Goal: Transaction & Acquisition: Purchase product/service

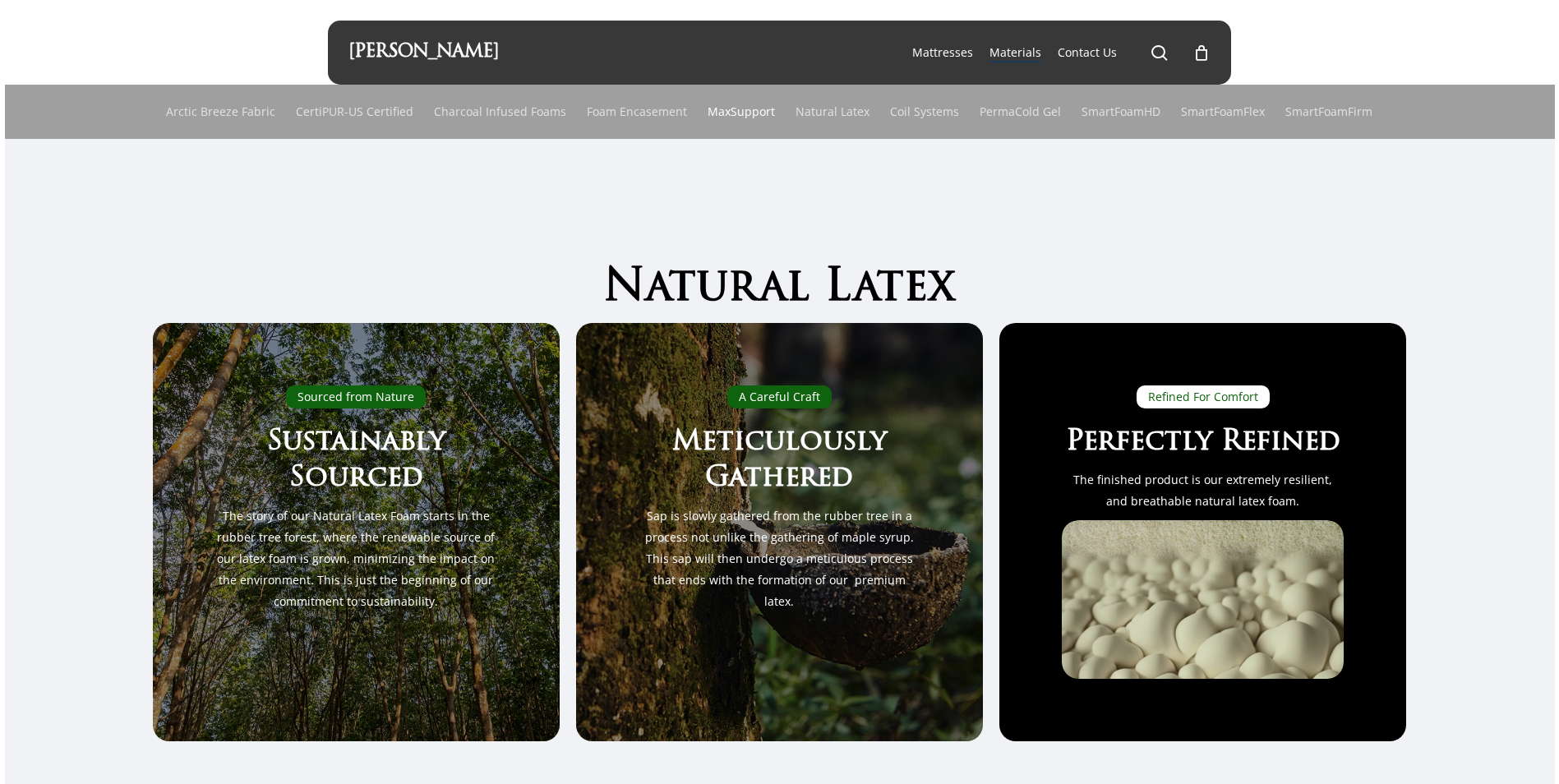
click at [719, 109] on link "MaxSupport" at bounding box center [741, 112] width 67 height 55
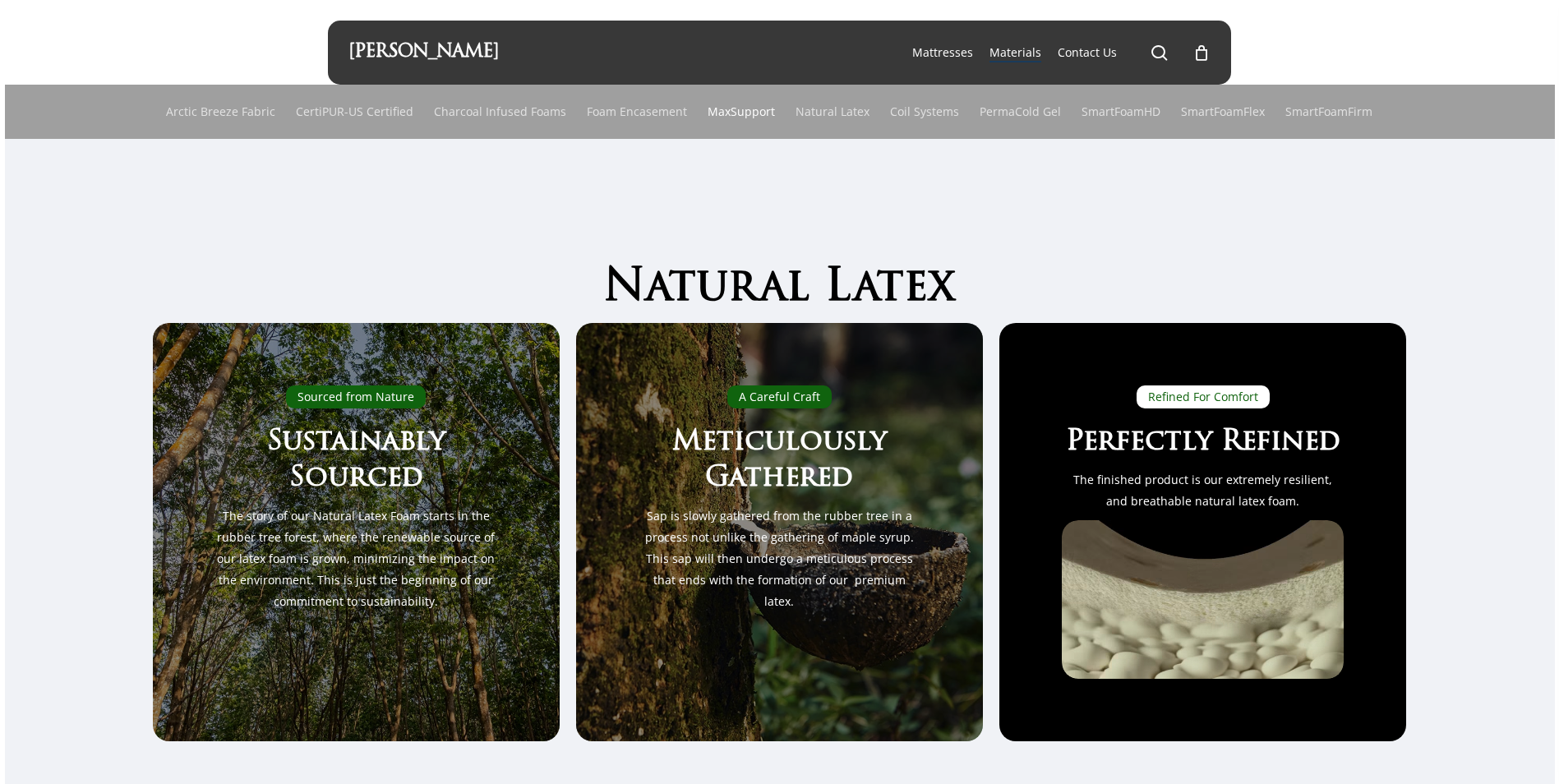
click at [719, 109] on link "MaxSupport" at bounding box center [741, 112] width 67 height 55
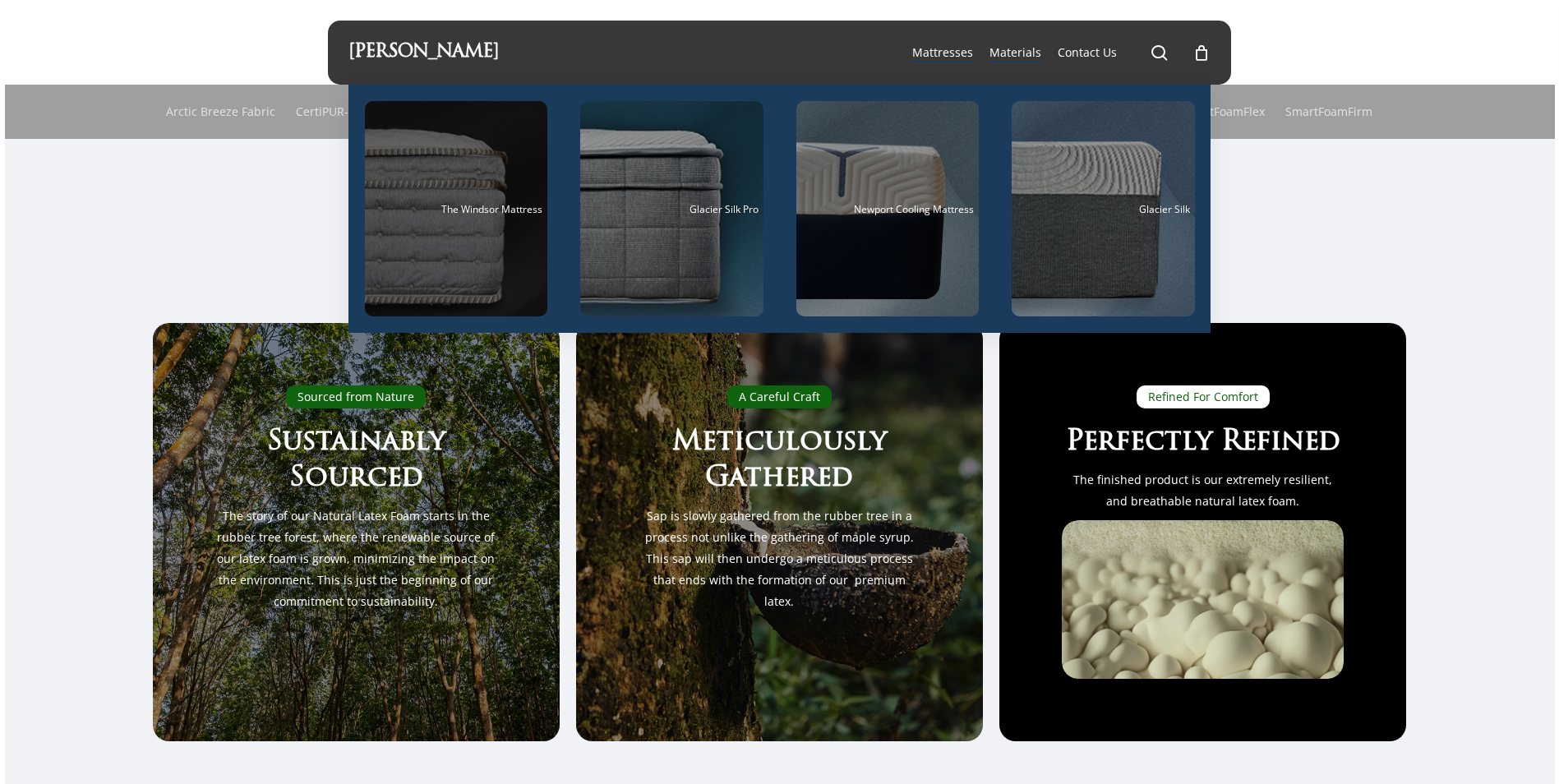
click at [492, 201] on div "Main Menu" at bounding box center [456, 209] width 183 height 215
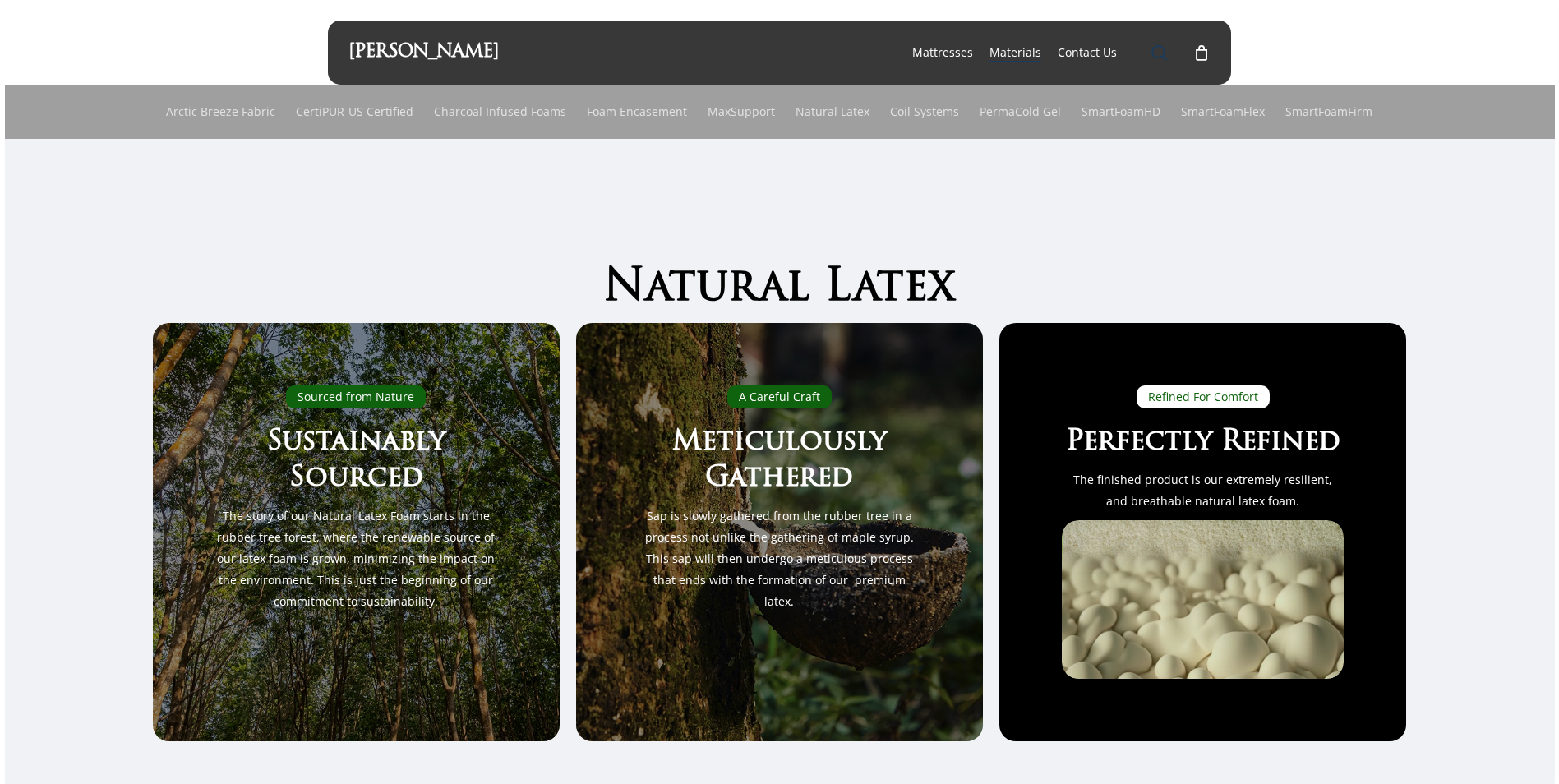
click at [1158, 50] on span "Main Menu" at bounding box center [1159, 53] width 16 height 16
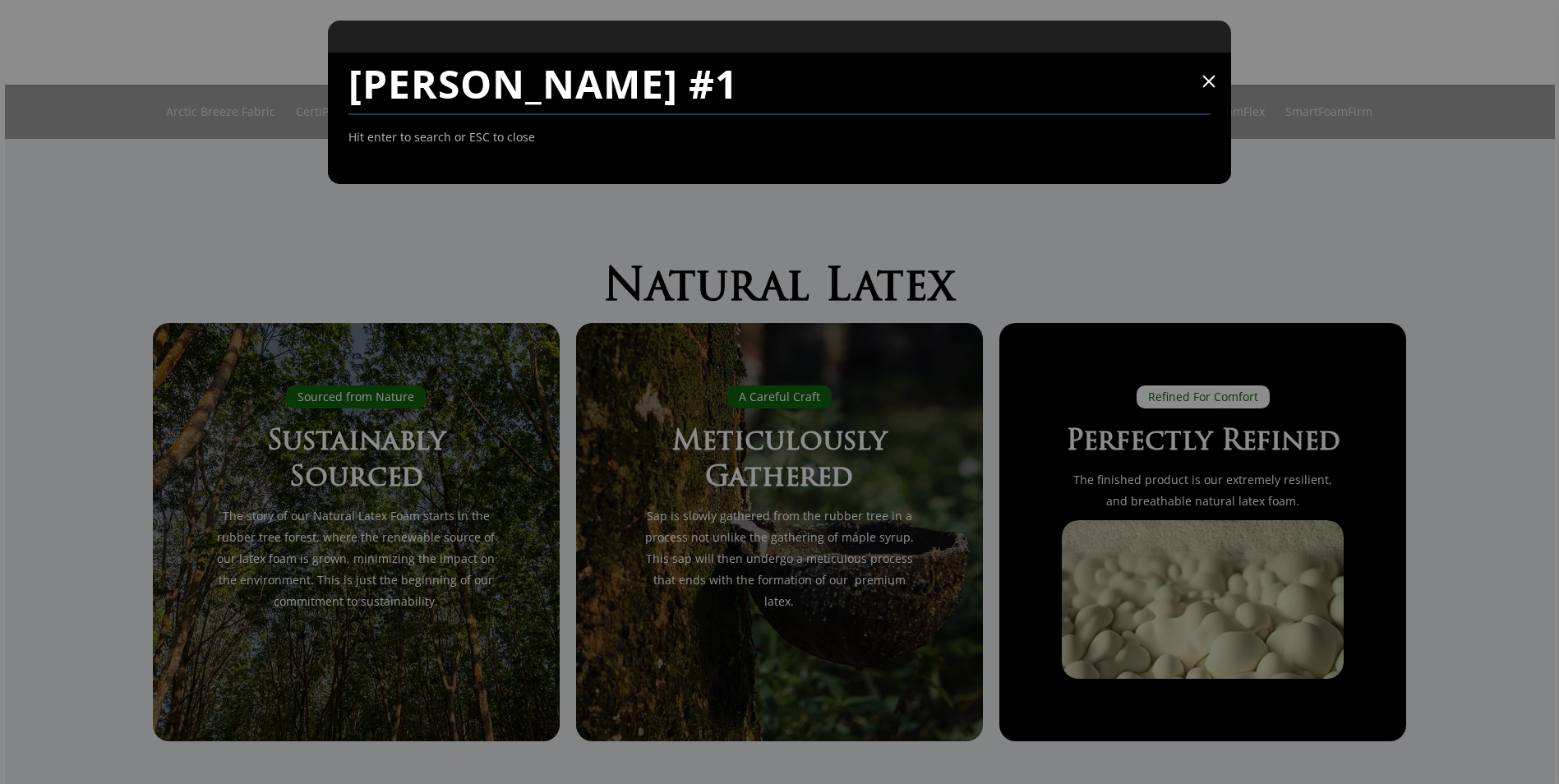
type input "monico #1"
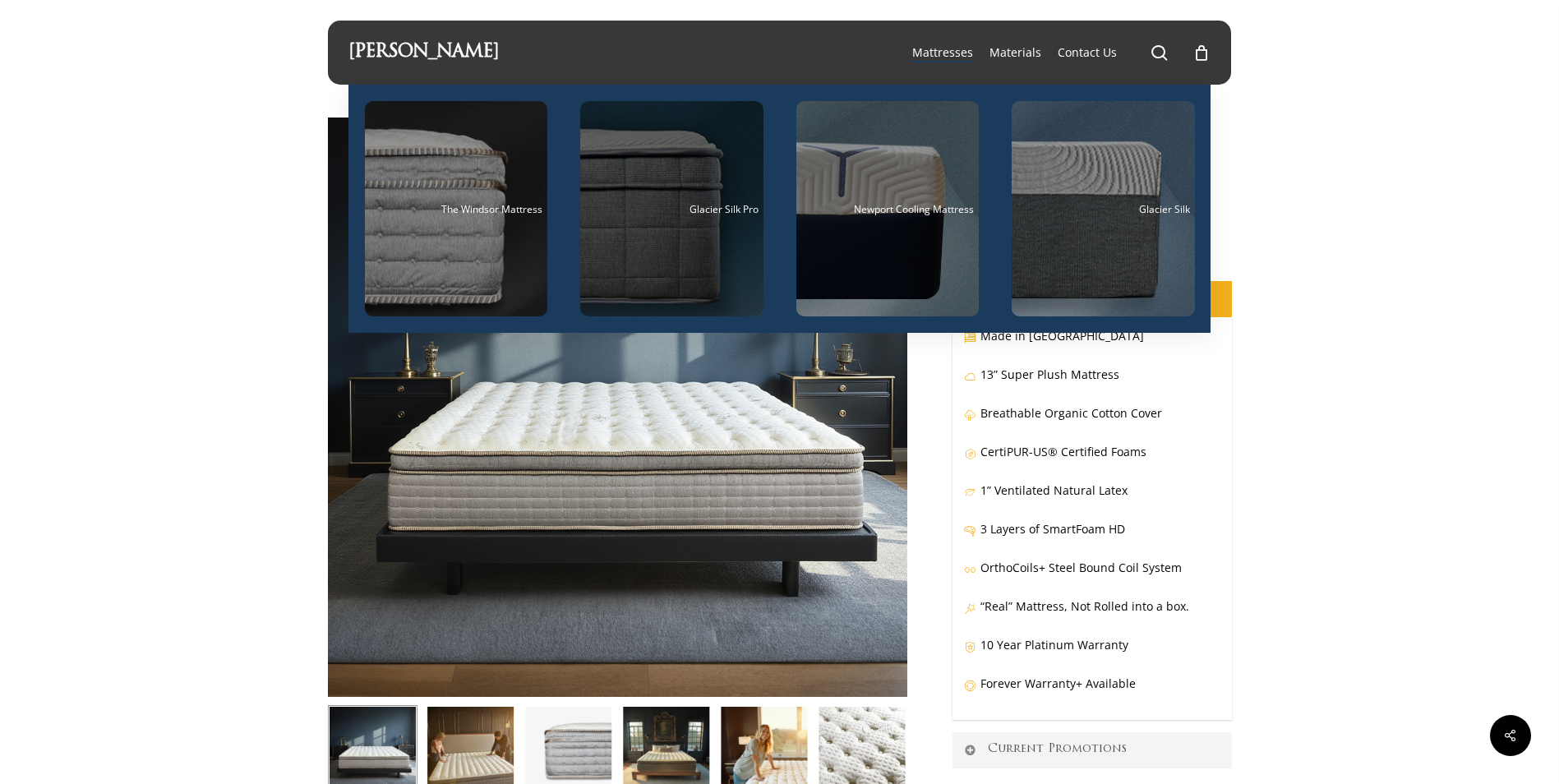
click at [703, 195] on div "Main Menu" at bounding box center [671, 209] width 183 height 215
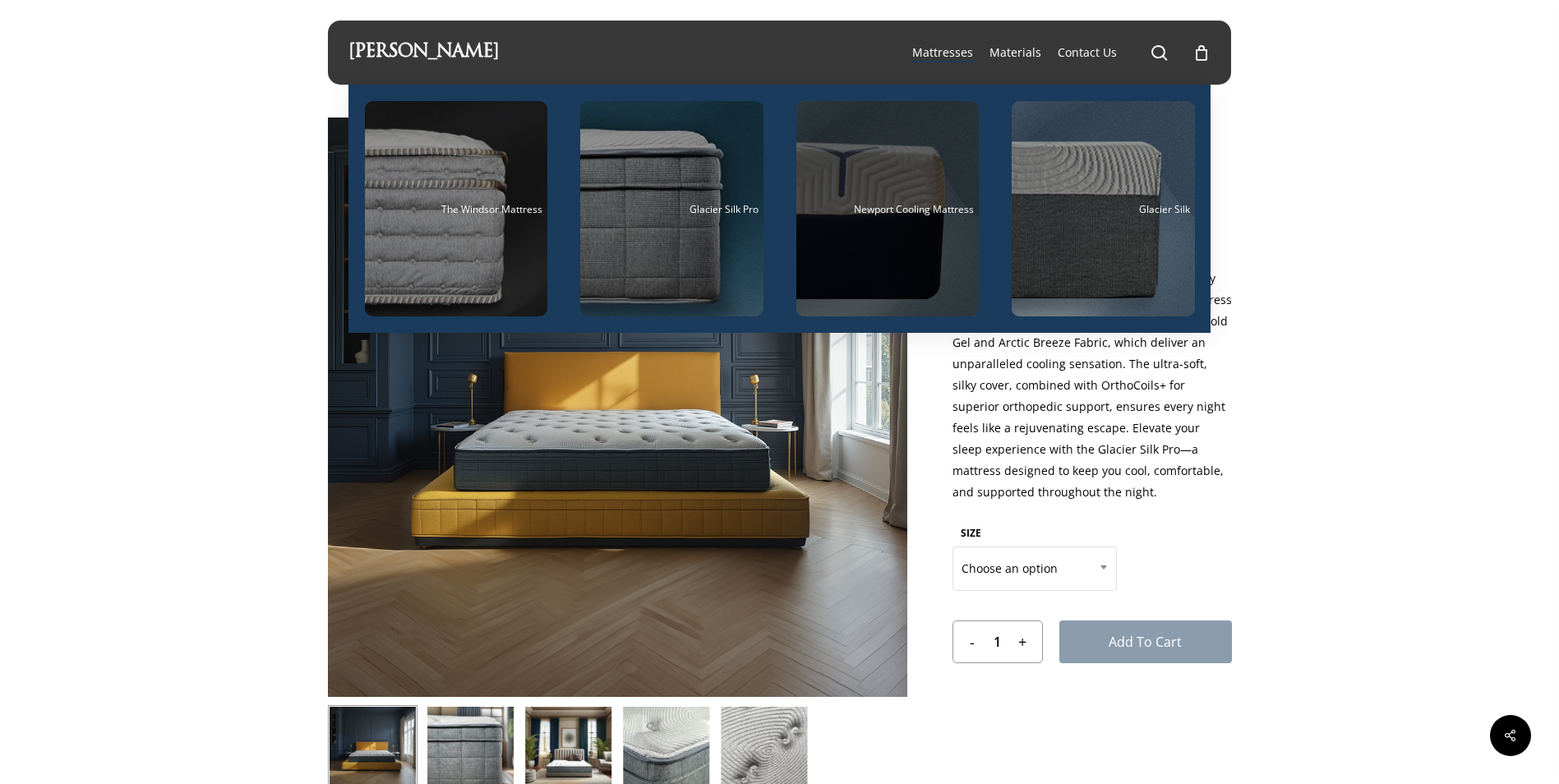
click at [943, 159] on div "Main Menu" at bounding box center [887, 209] width 183 height 215
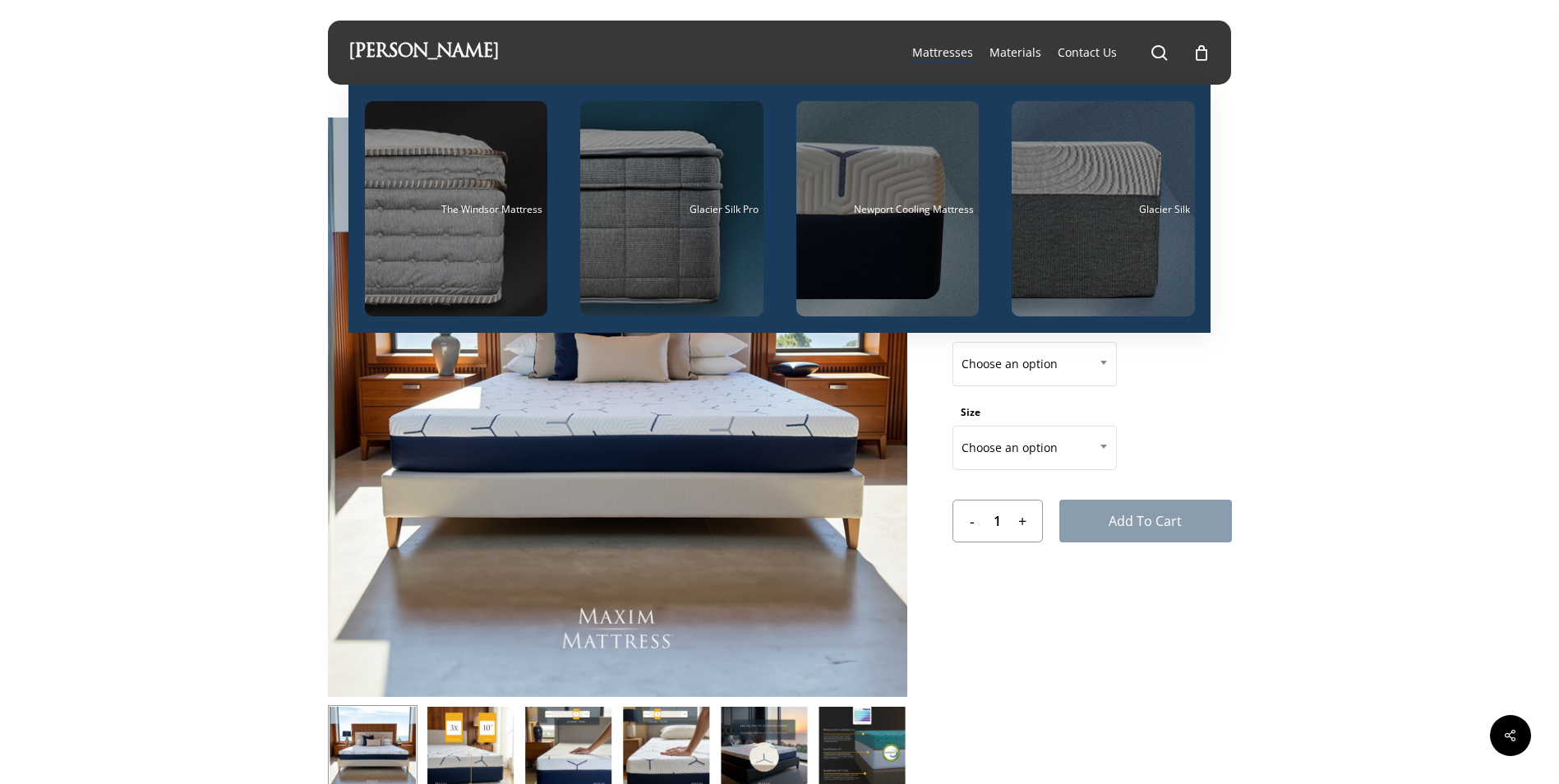
click at [933, 47] on span "Mattresses" at bounding box center [943, 52] width 61 height 15
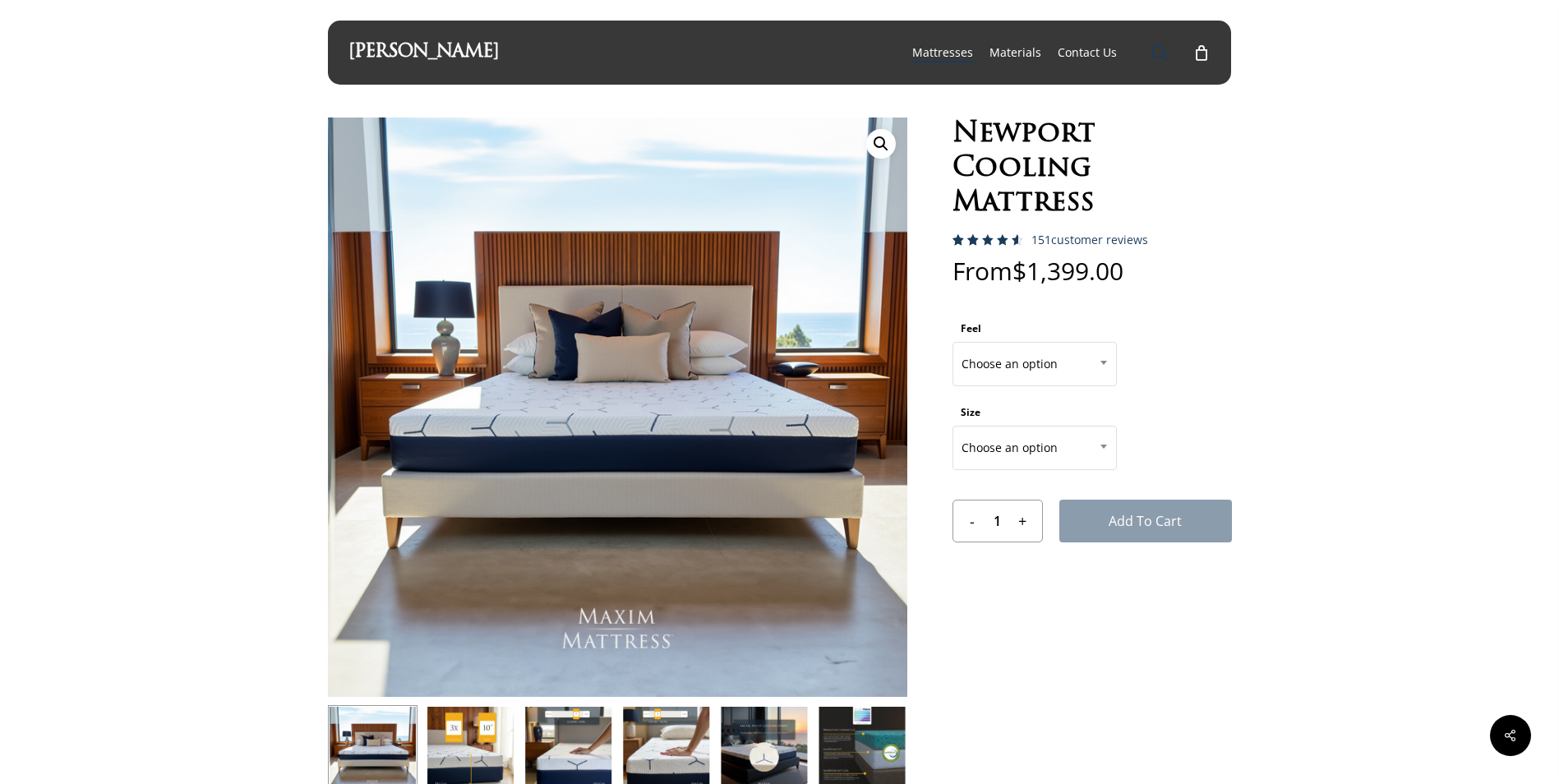
click at [1158, 49] on span "Main Menu" at bounding box center [1159, 53] width 16 height 16
click at [1158, 49] on div "Hit enter to search or ESC to close Close Search Maxim Mattress search 0 Menu M…" at bounding box center [780, 53] width 904 height 64
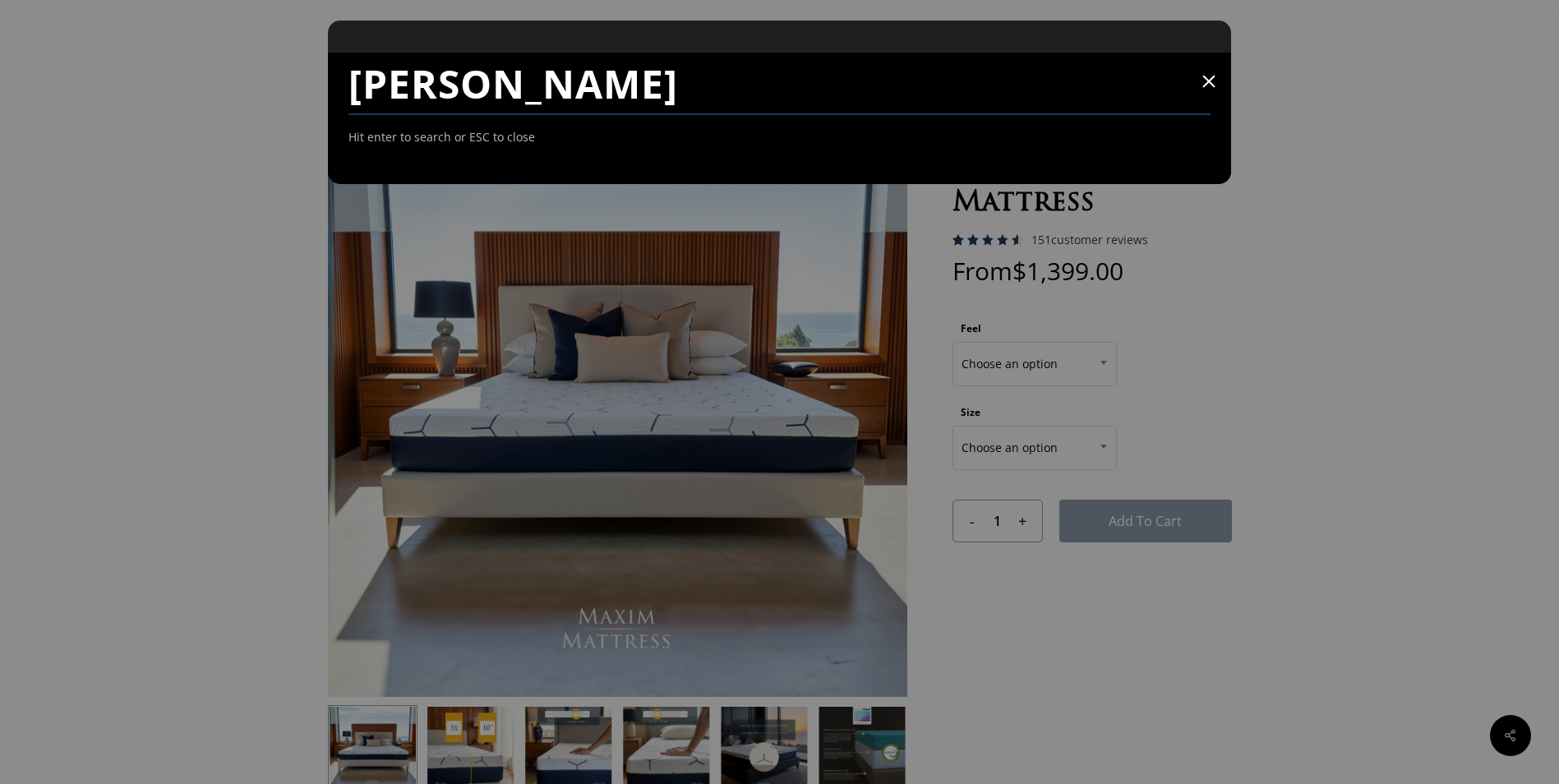
type input "monico"
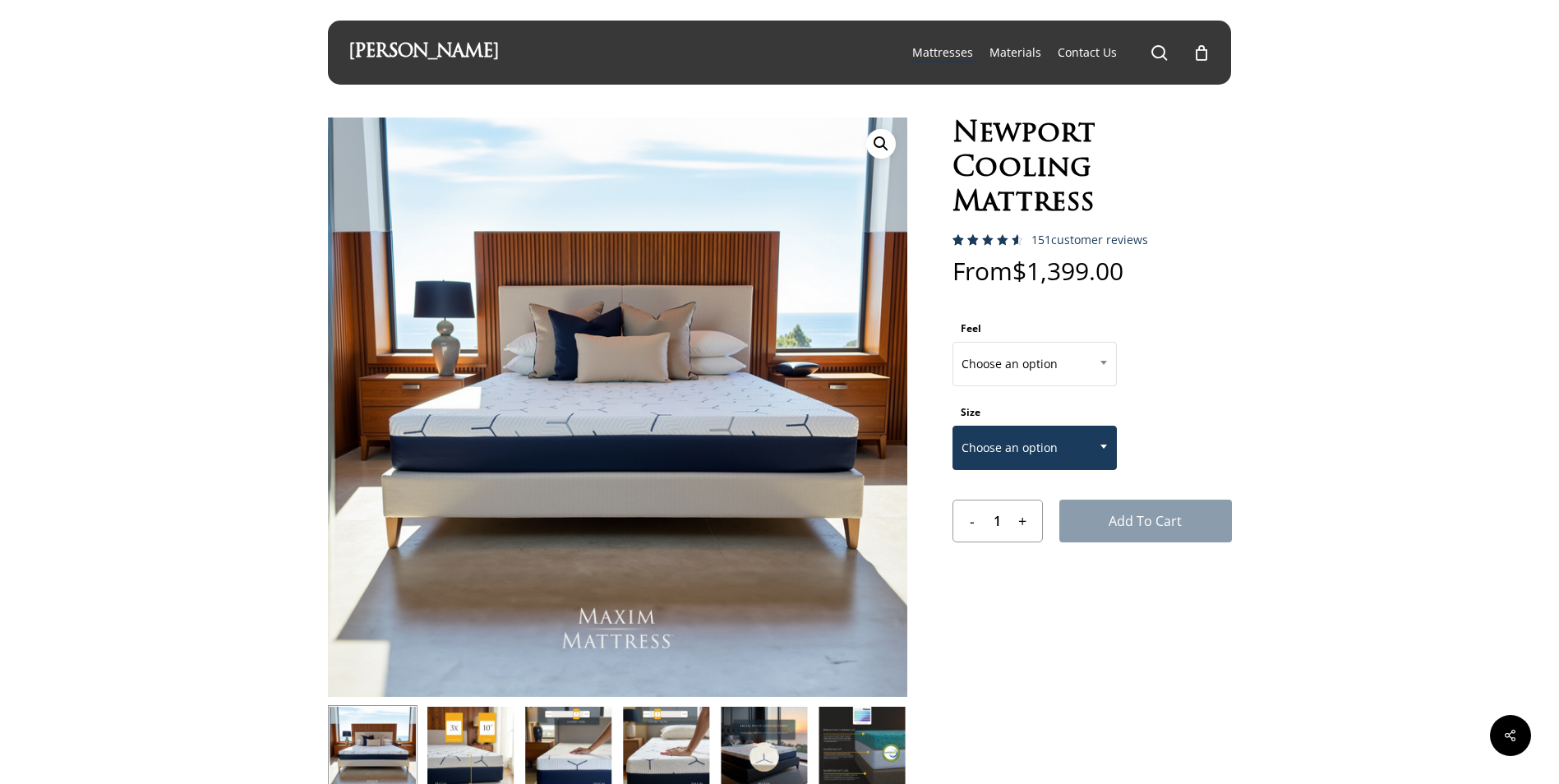
click at [1106, 443] on span at bounding box center [1103, 445] width 25 height 41
select select "QUEEN"
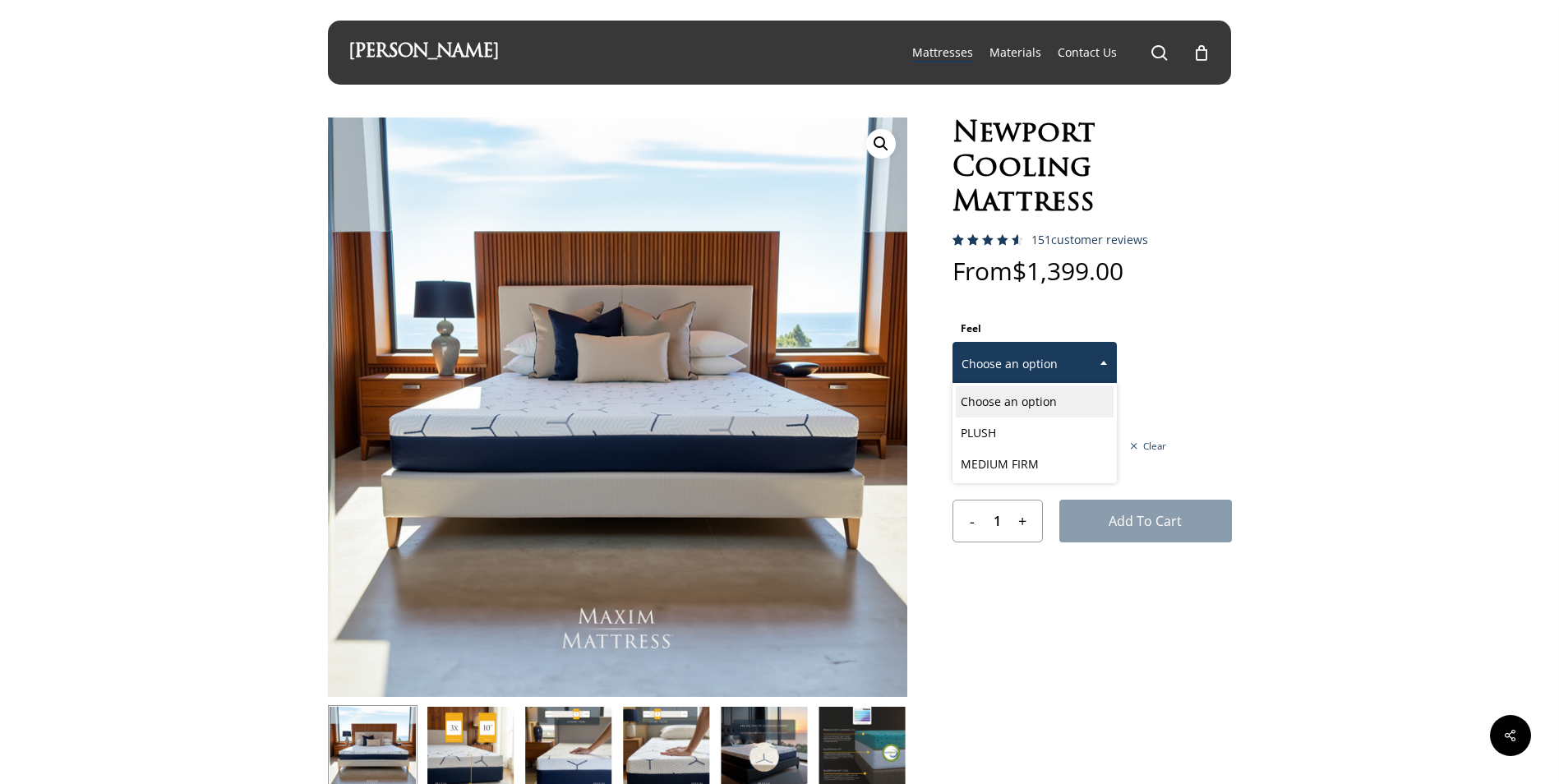
click at [1101, 363] on b at bounding box center [1103, 362] width 6 height 5
click at [1003, 464] on span "QUEEN" at bounding box center [1034, 448] width 163 height 35
select select "MEDIUM FIRM"
select select "QUEEN"
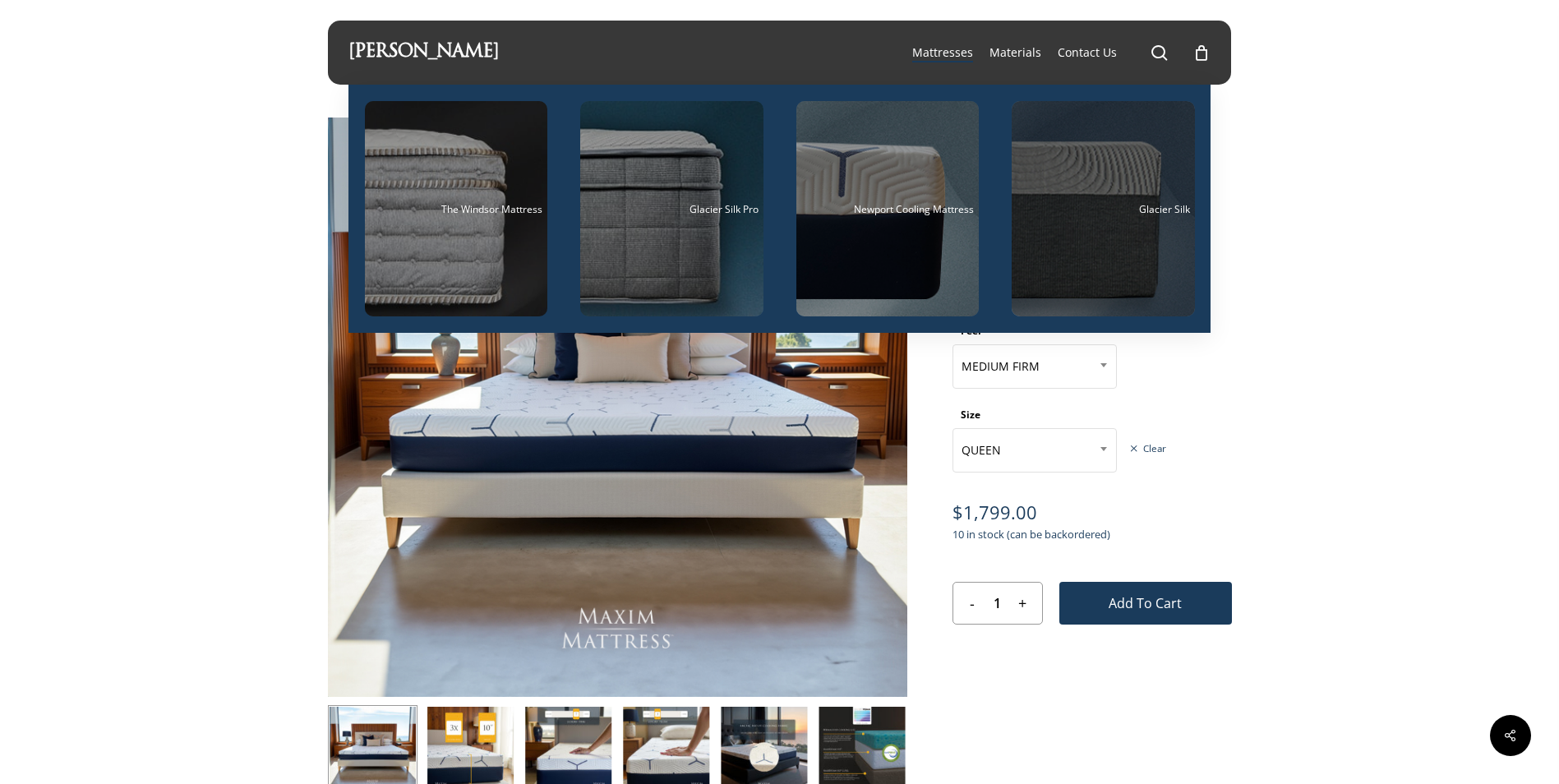
click at [1071, 181] on div "Main Menu" at bounding box center [1103, 209] width 183 height 215
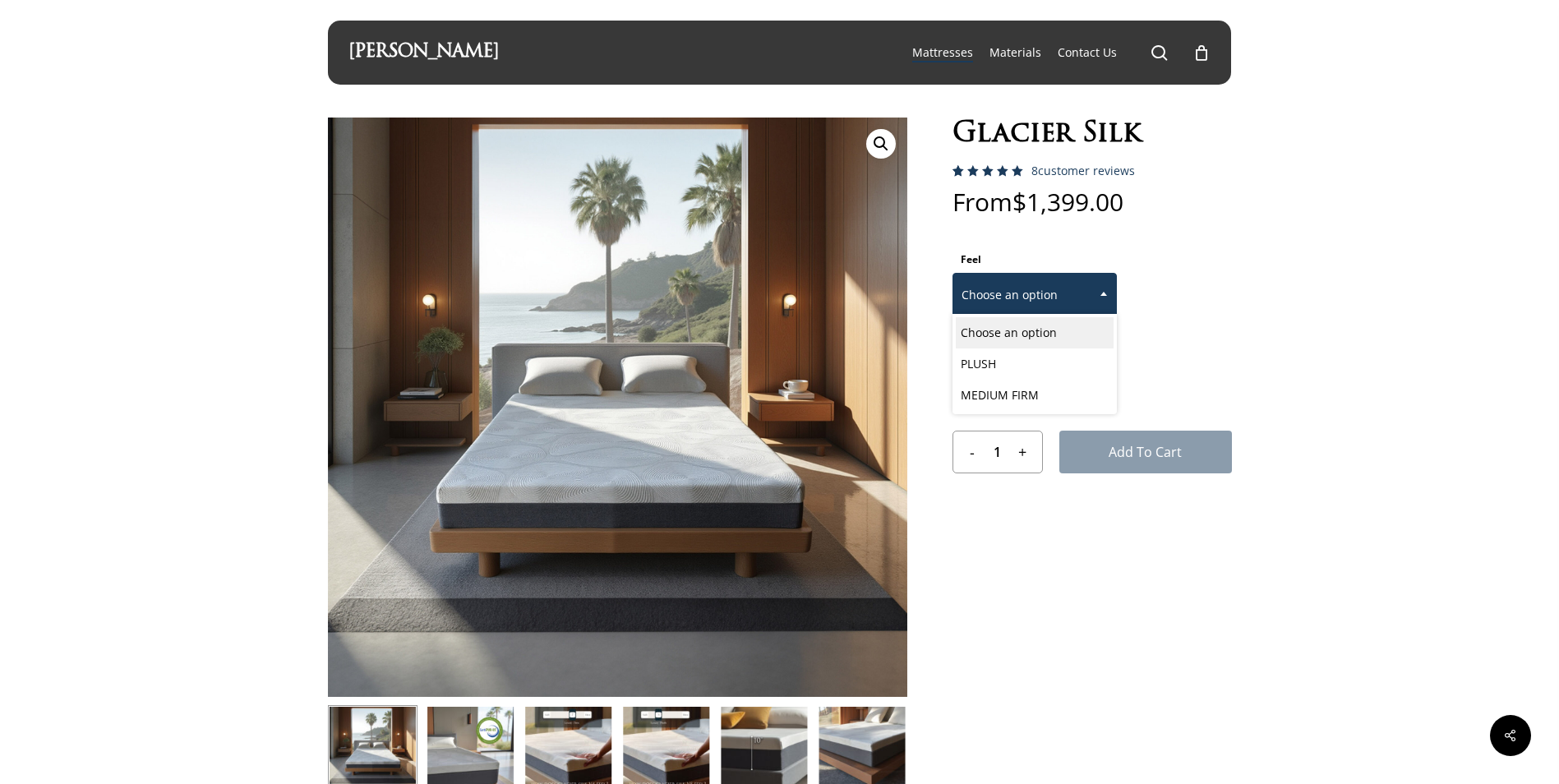
click at [1104, 290] on span at bounding box center [1103, 293] width 25 height 41
select select "MEDIUM FIRM"
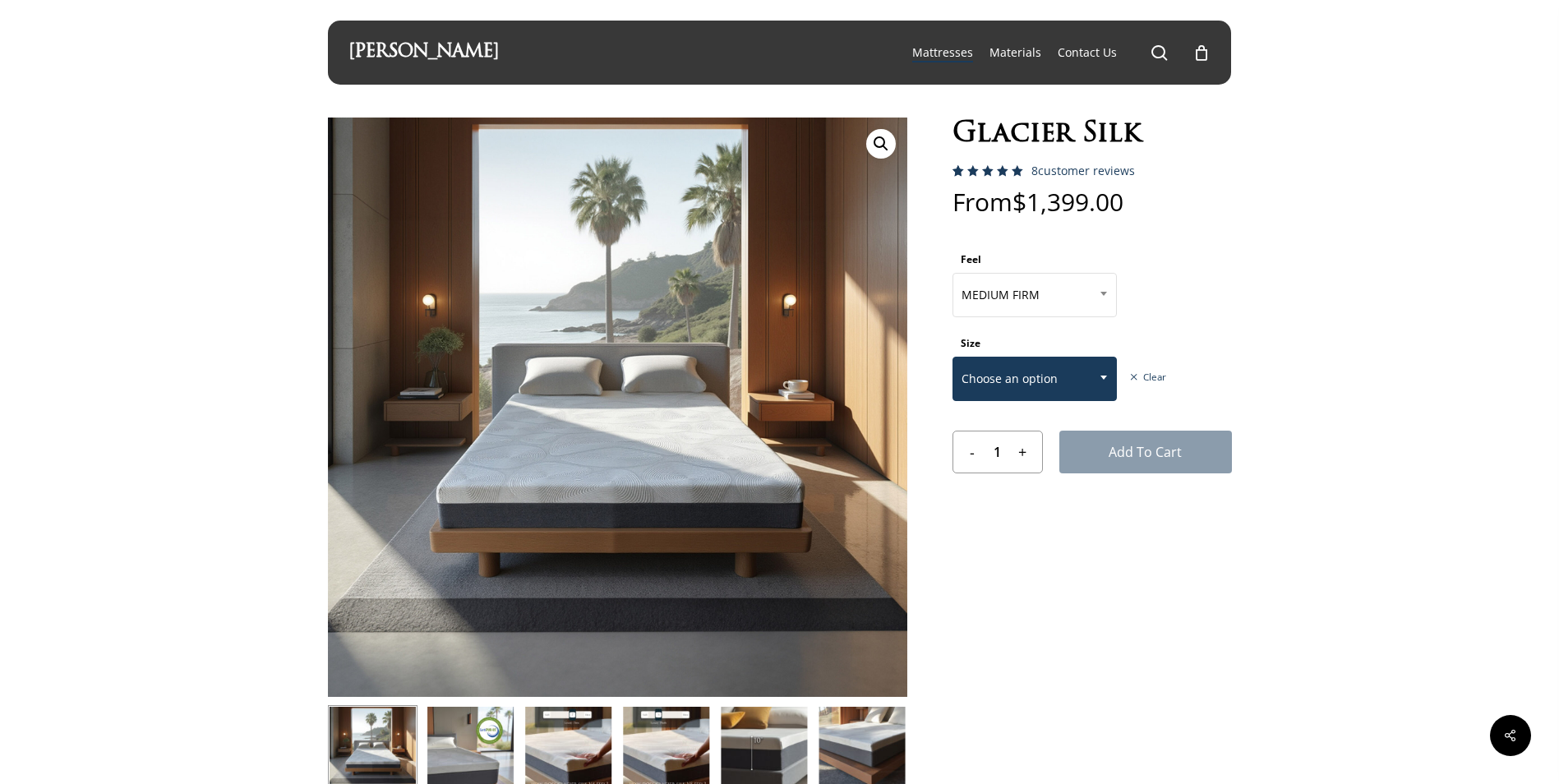
click at [1100, 371] on span at bounding box center [1103, 377] width 25 height 41
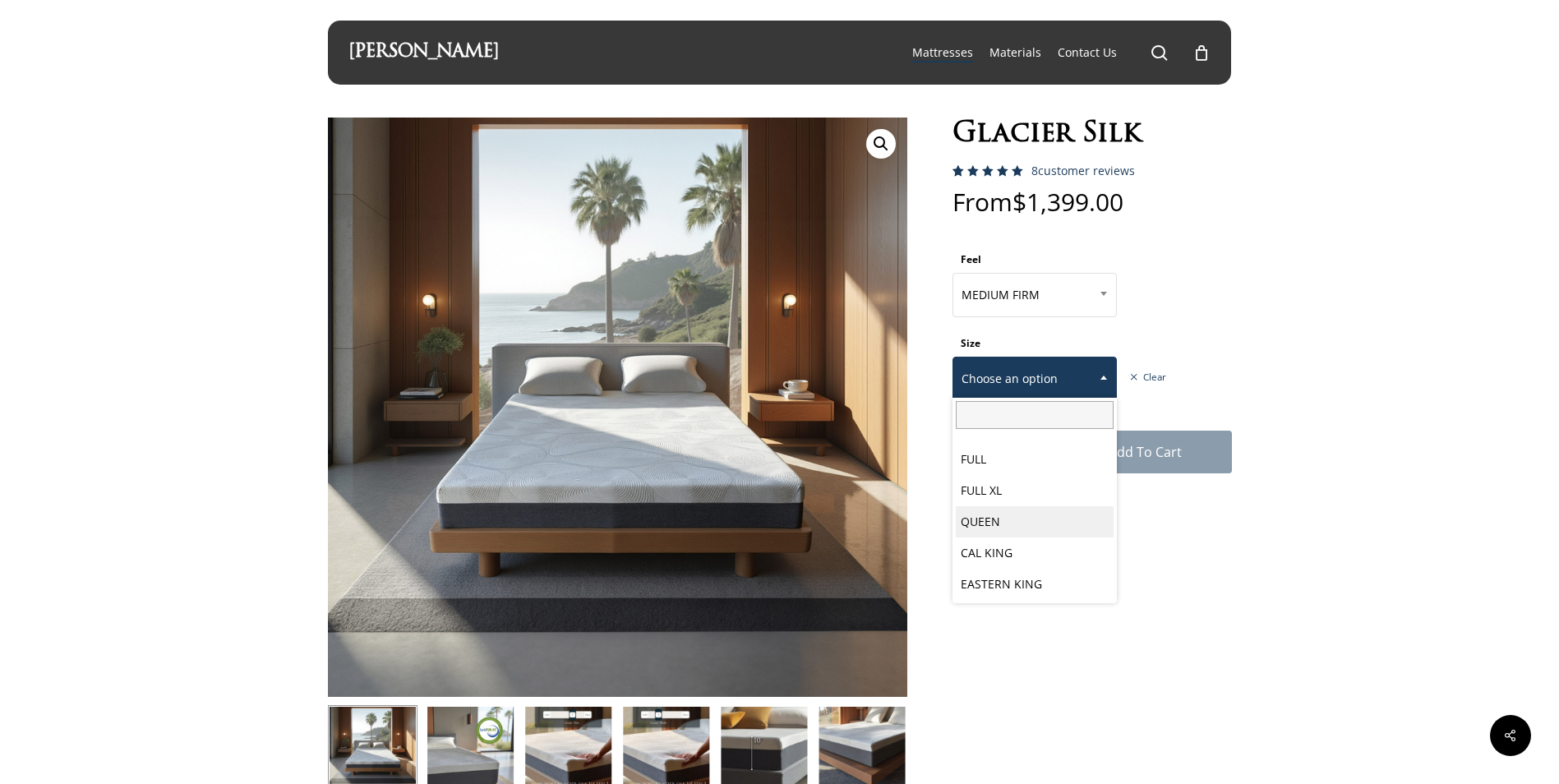
select select "QUEEN"
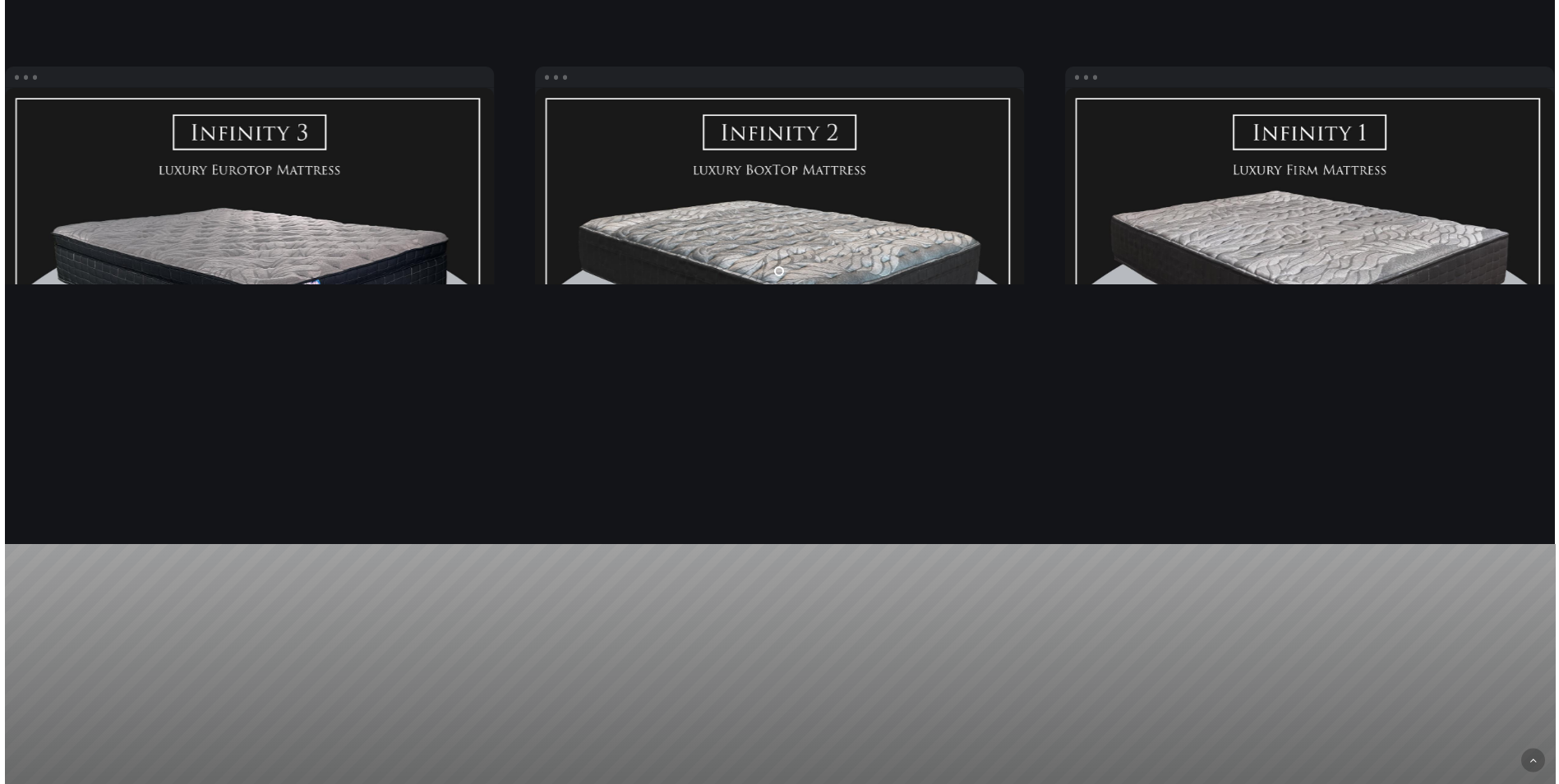
scroll to position [2777, 0]
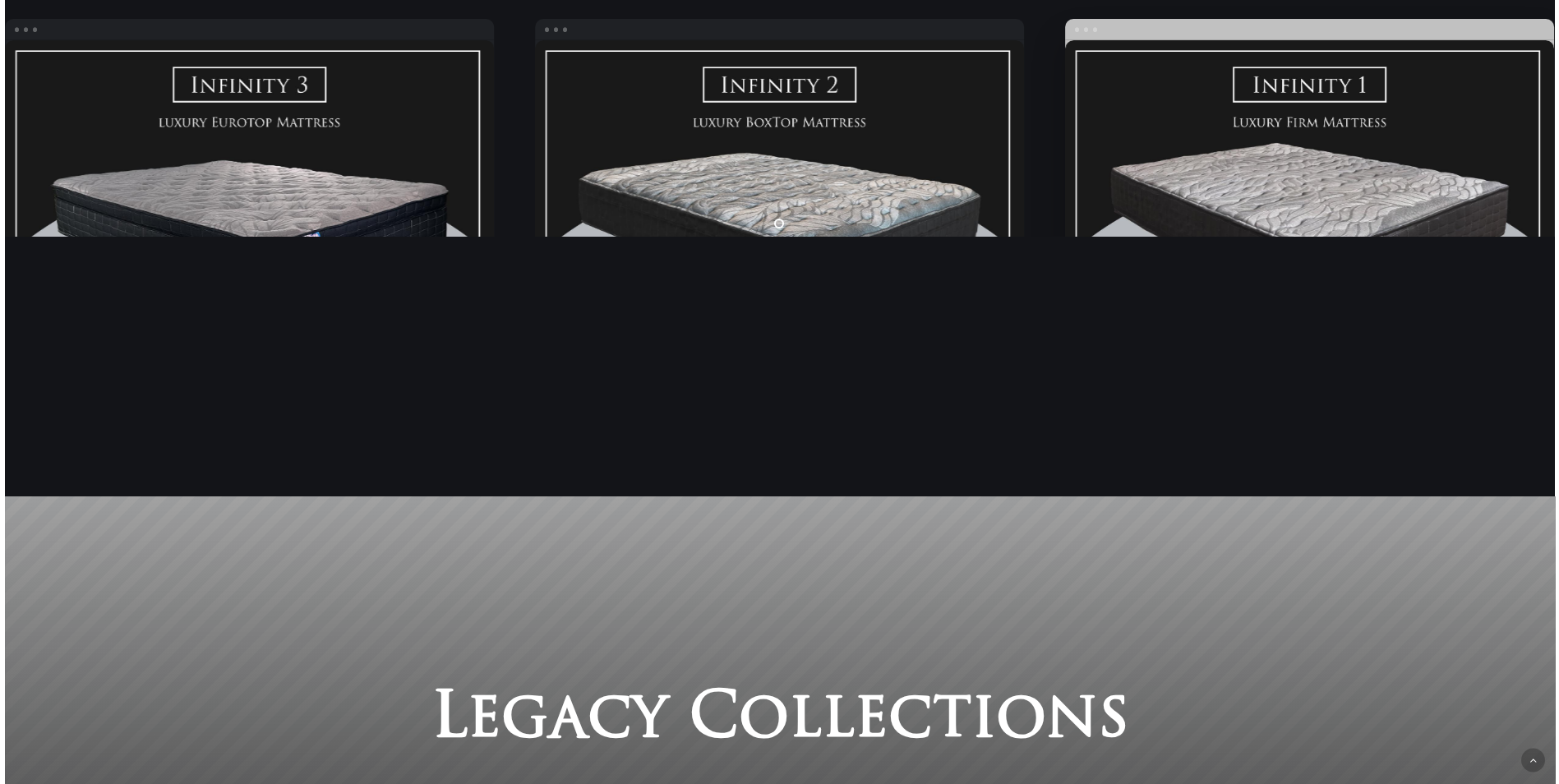
click at [1334, 91] on link "Infinity FIRM" at bounding box center [1309, 229] width 489 height 380
click at [1332, 89] on link "Infinity FIRM" at bounding box center [1309, 229] width 489 height 380
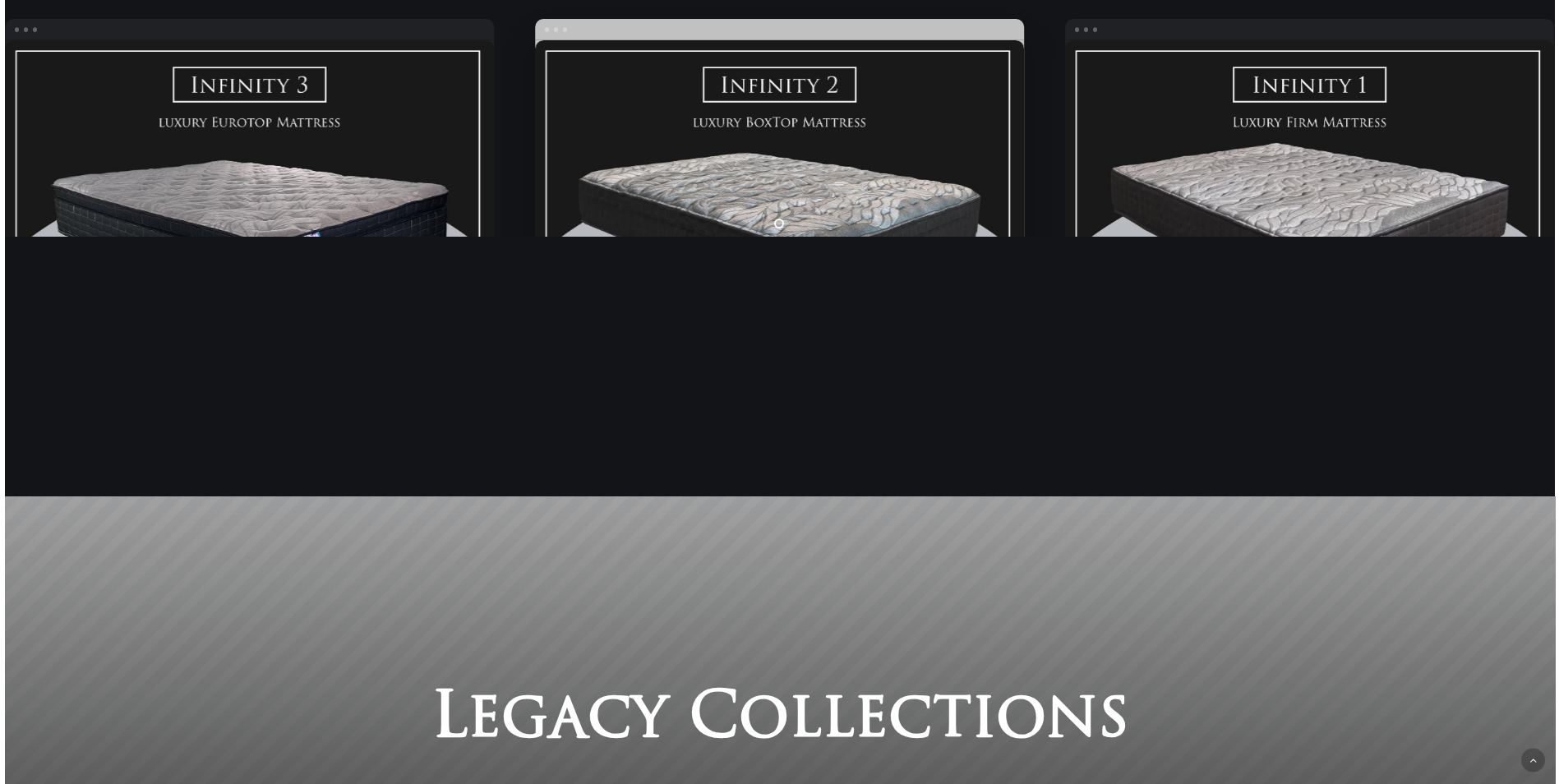
click at [800, 92] on link "Infinity Medium" at bounding box center [779, 229] width 489 height 380
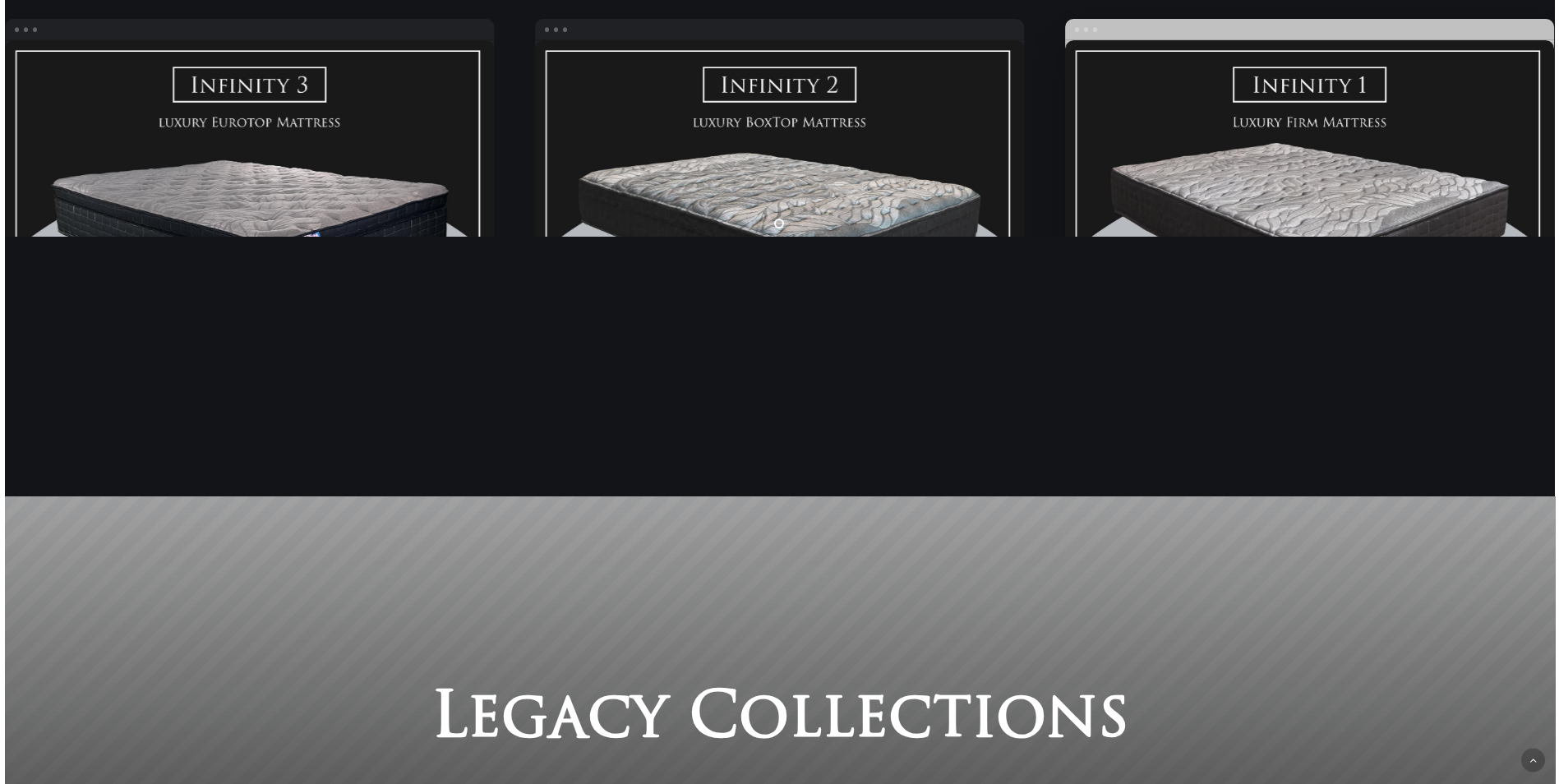
click at [1369, 176] on link "Infinity FIRM" at bounding box center [1309, 229] width 489 height 380
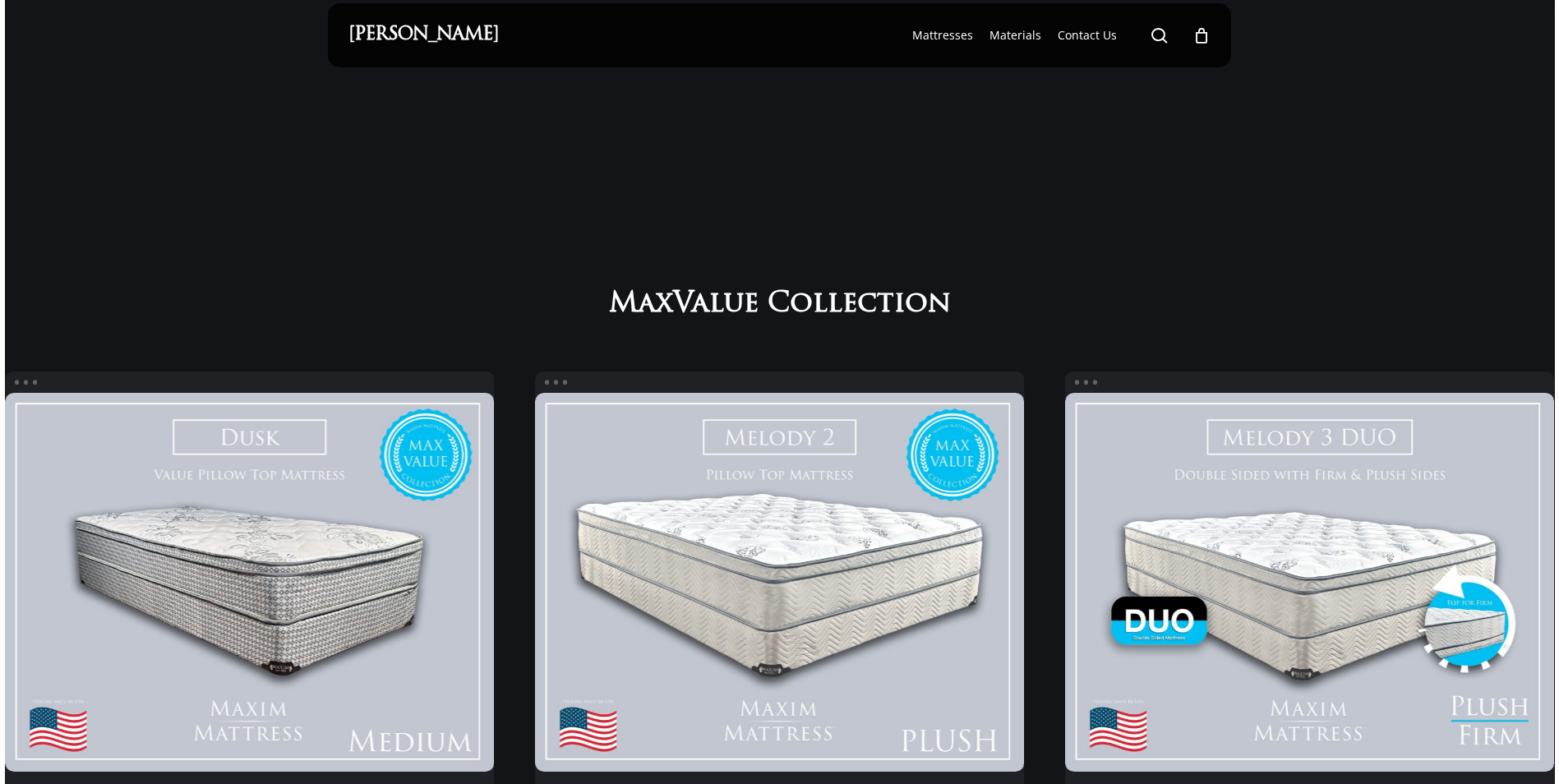
scroll to position [0, 0]
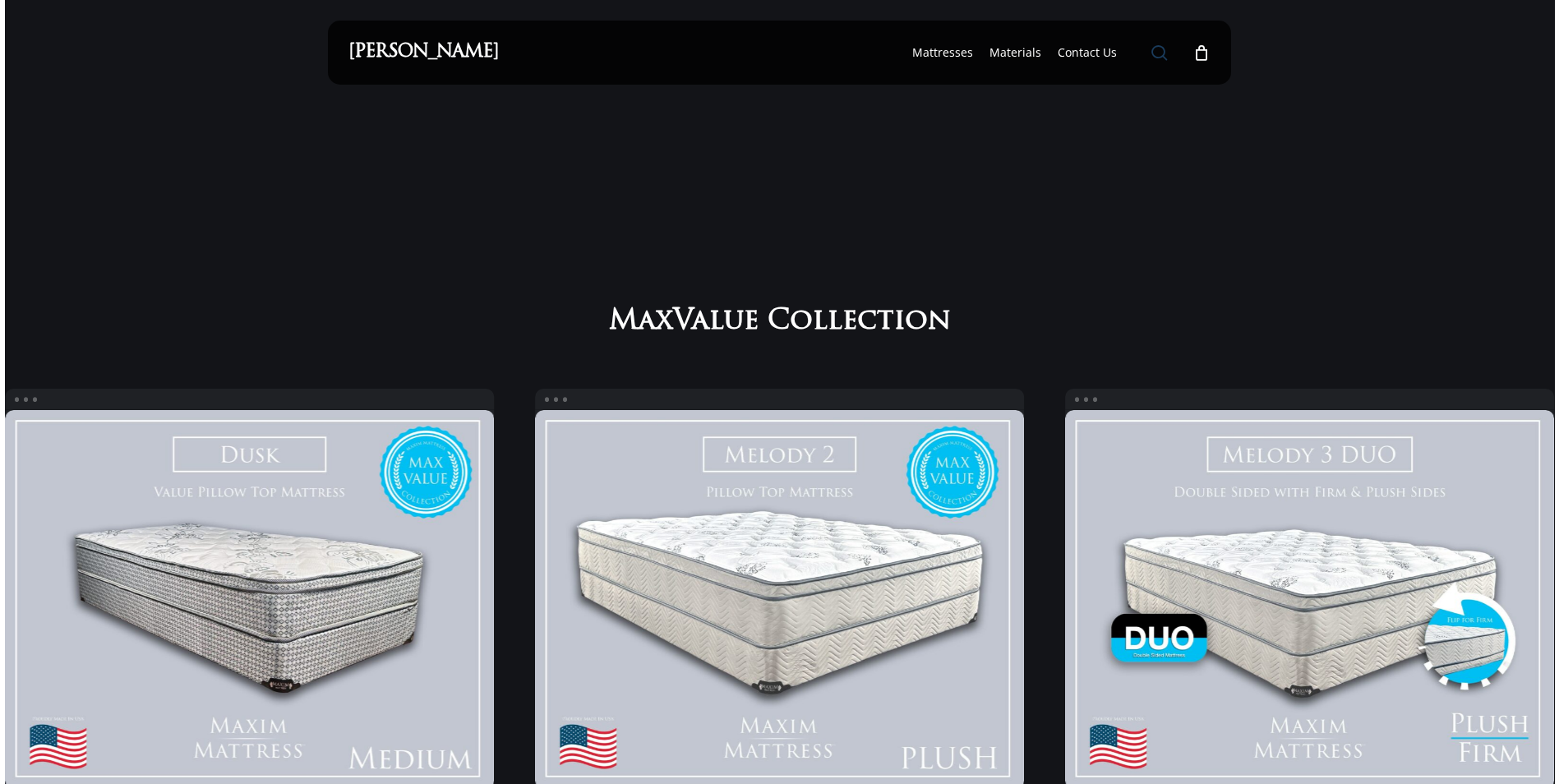
click at [1157, 54] on span "Main Menu" at bounding box center [1159, 53] width 16 height 16
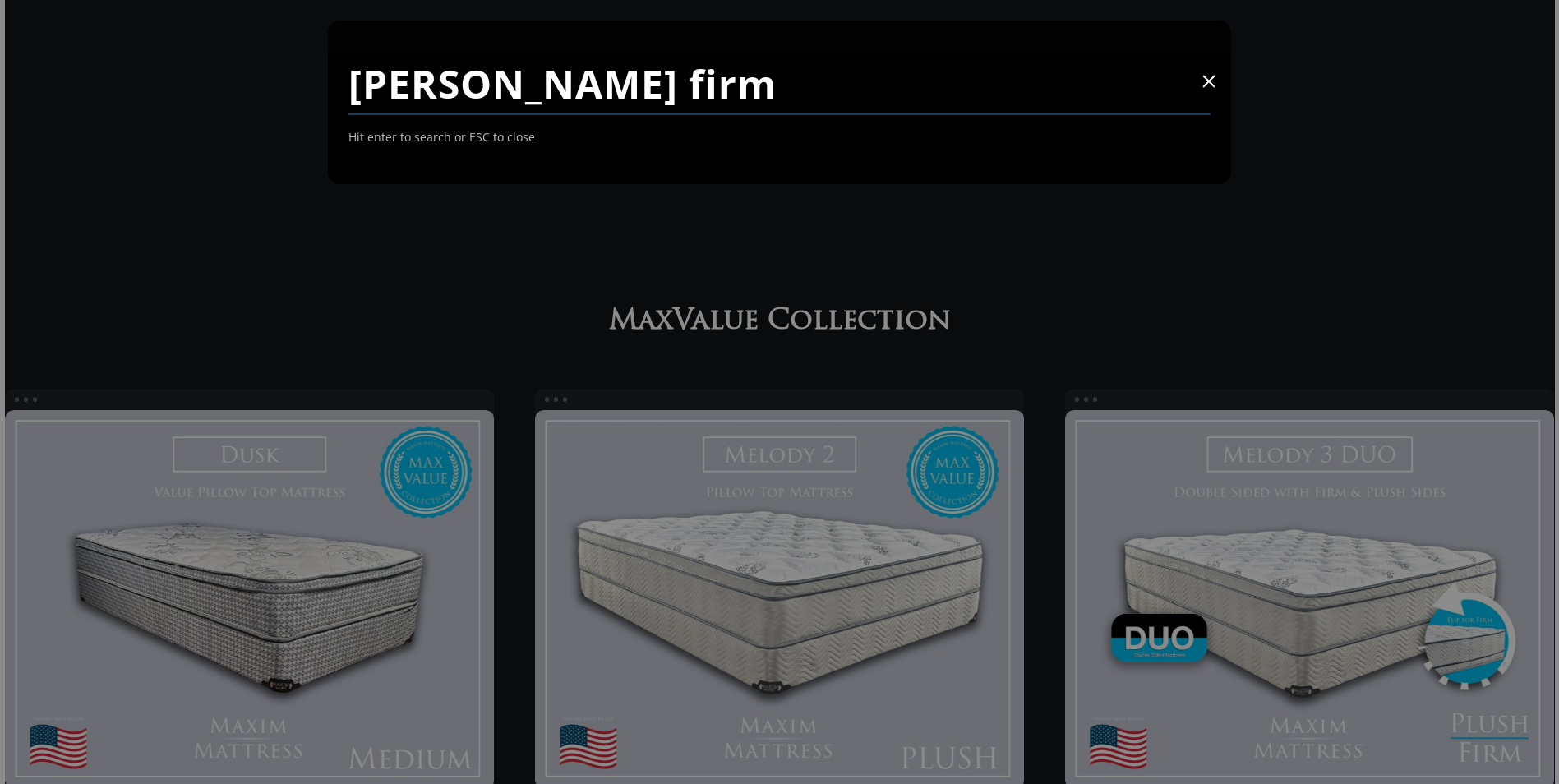
type input "monico firm"
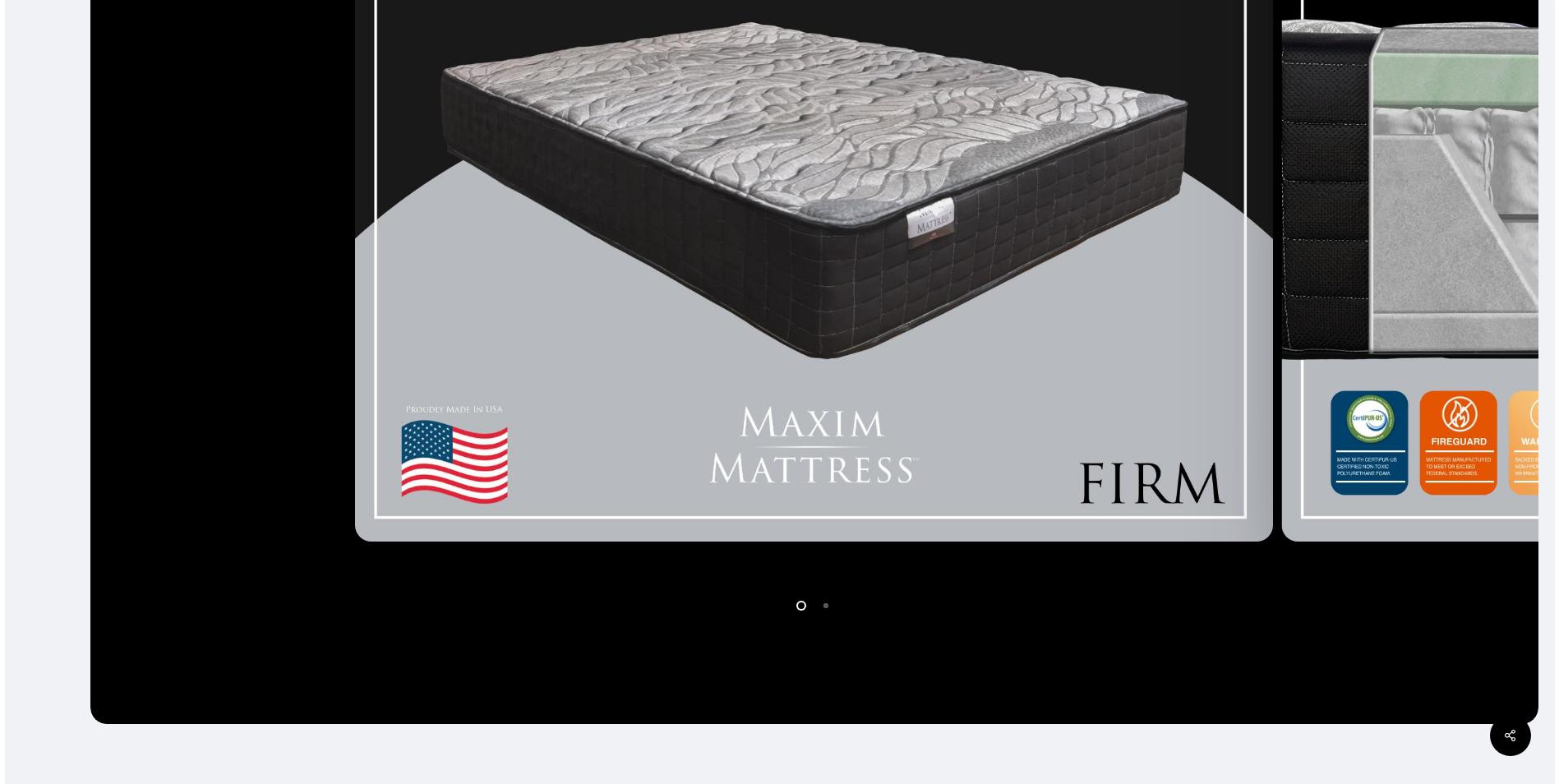
scroll to position [616, 0]
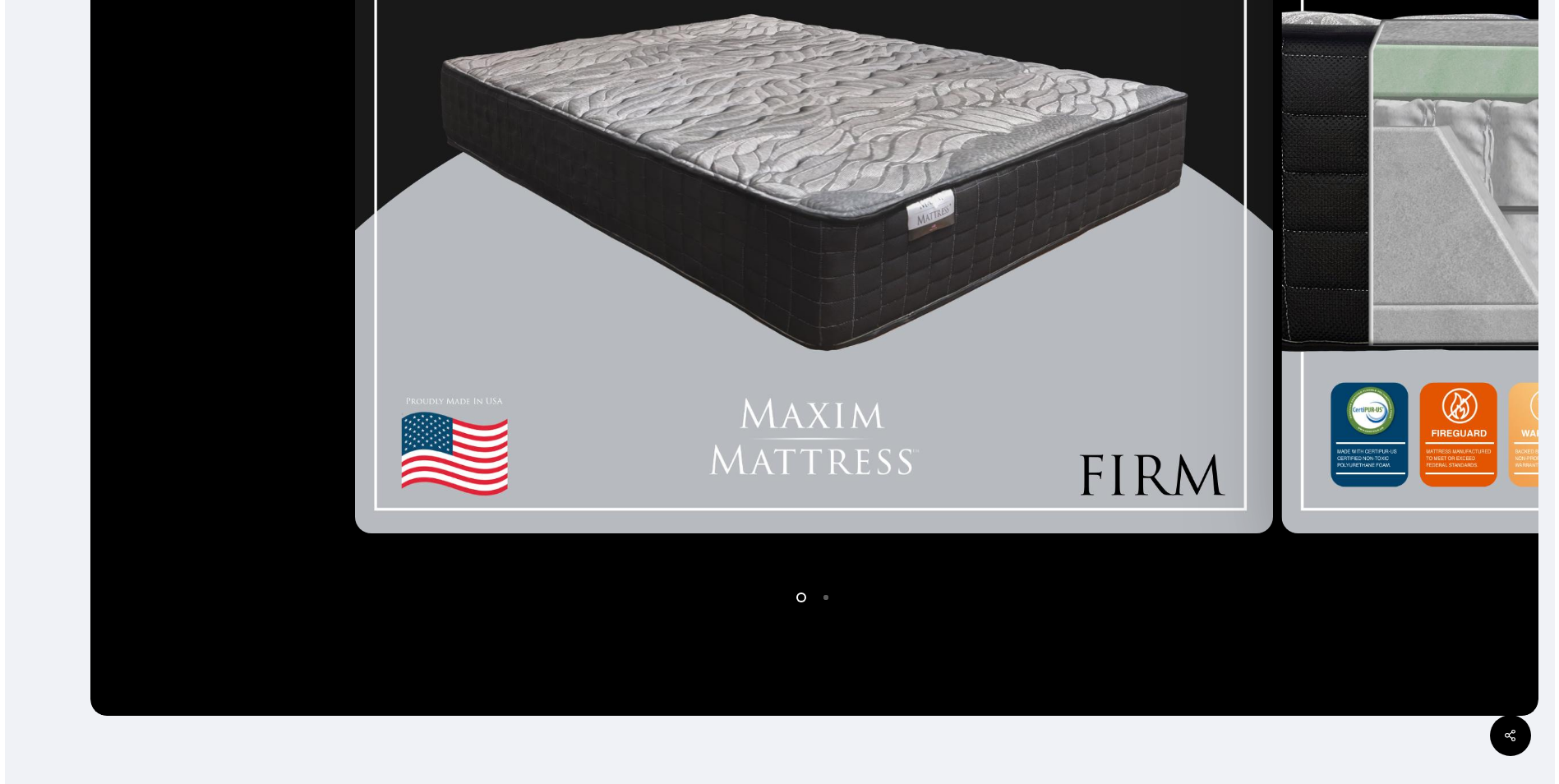
click at [825, 597] on li "Page dot 2" at bounding box center [826, 596] width 25 height 25
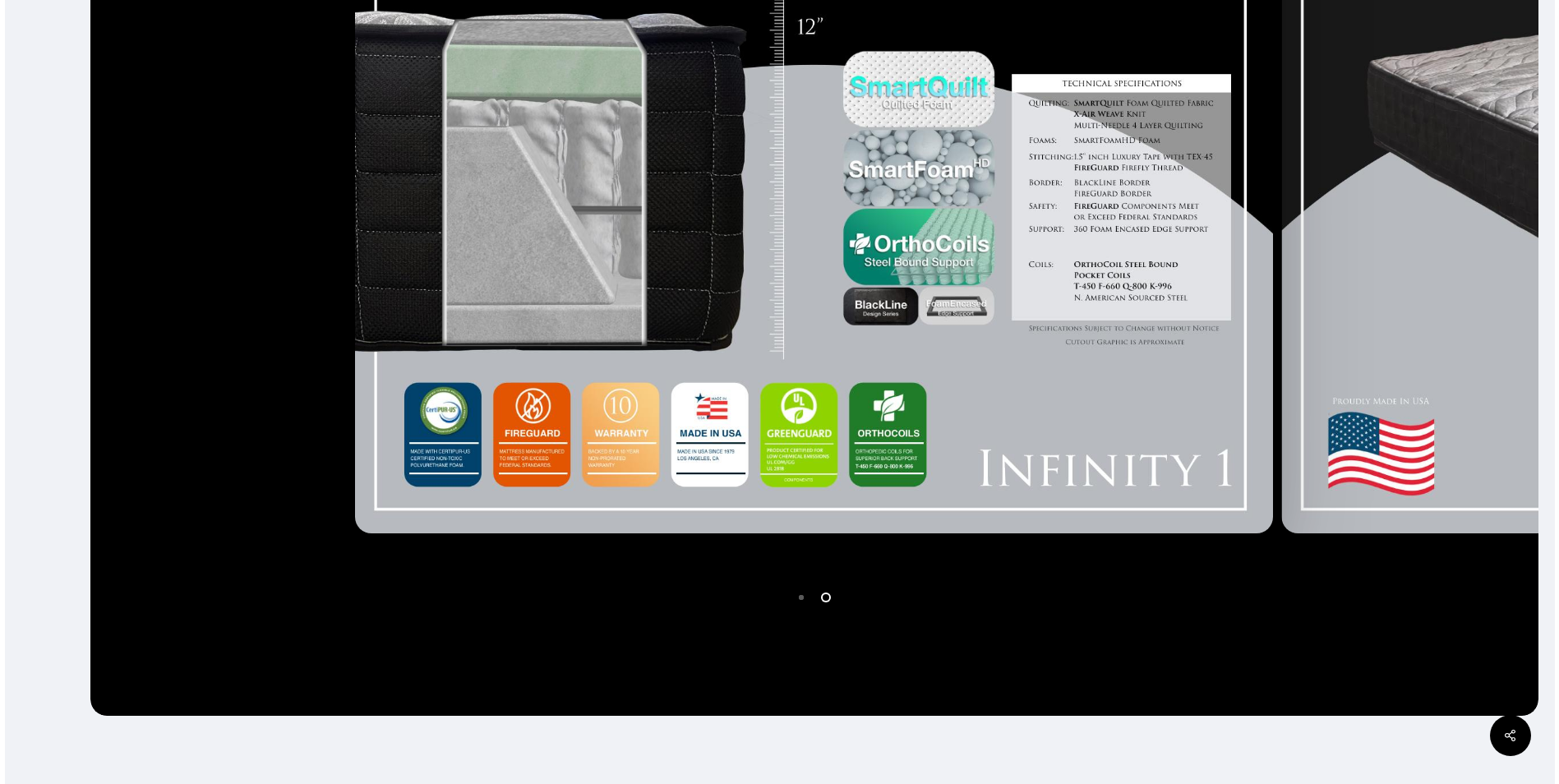
click at [800, 599] on li "Page dot 1" at bounding box center [801, 596] width 25 height 25
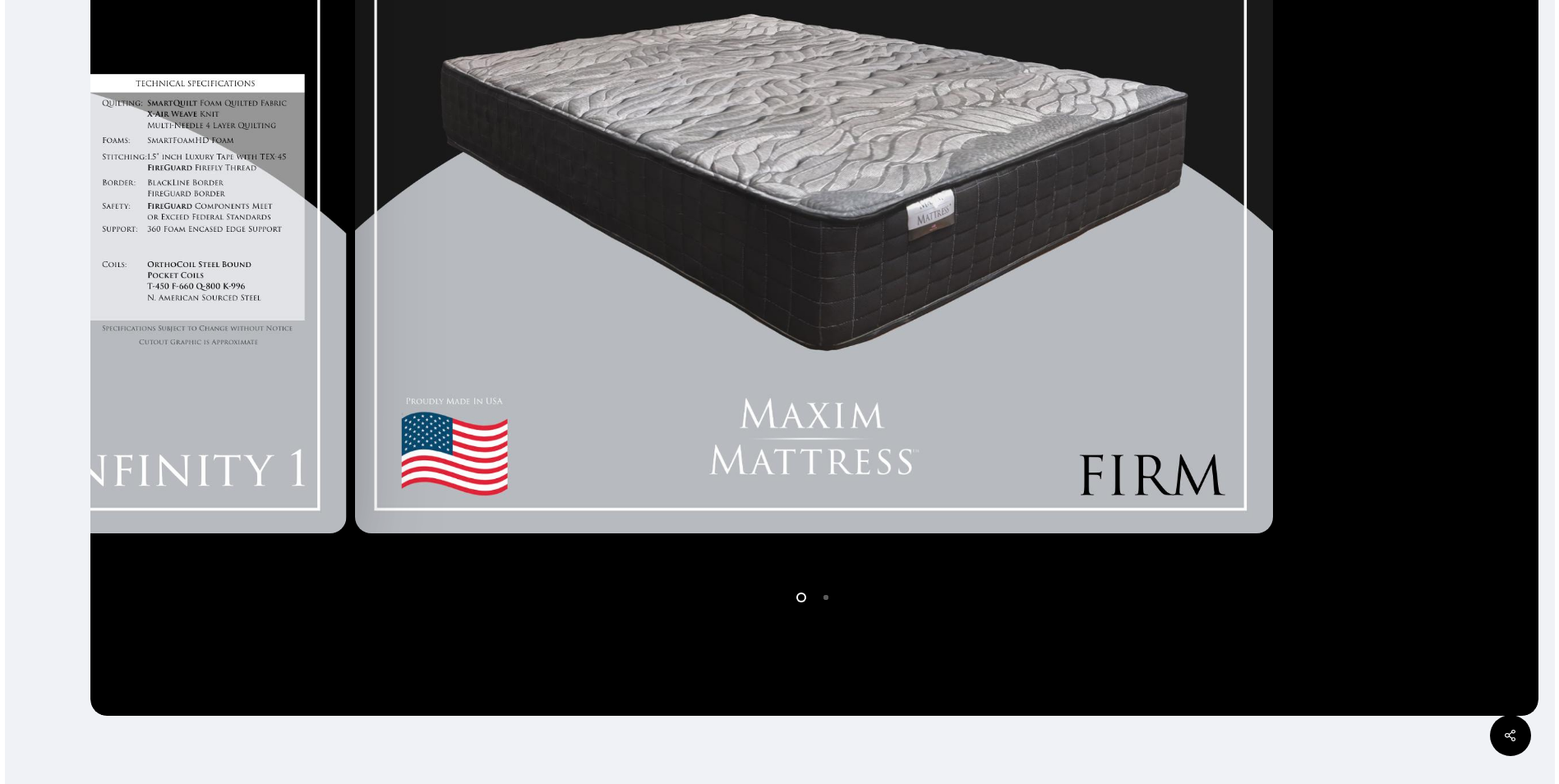
click at [840, 382] on img at bounding box center [814, 178] width 919 height 712
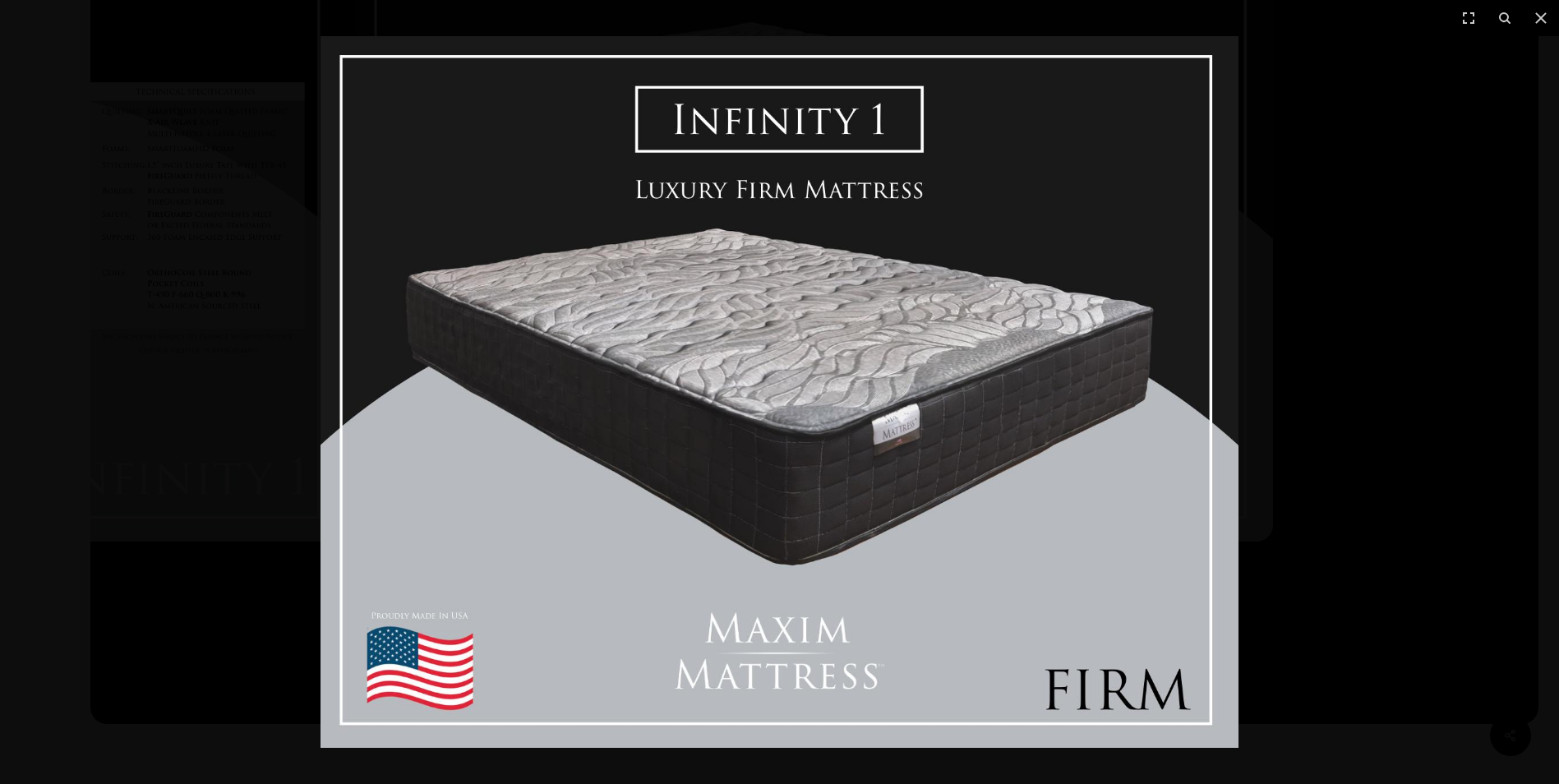
scroll to position [596, 0]
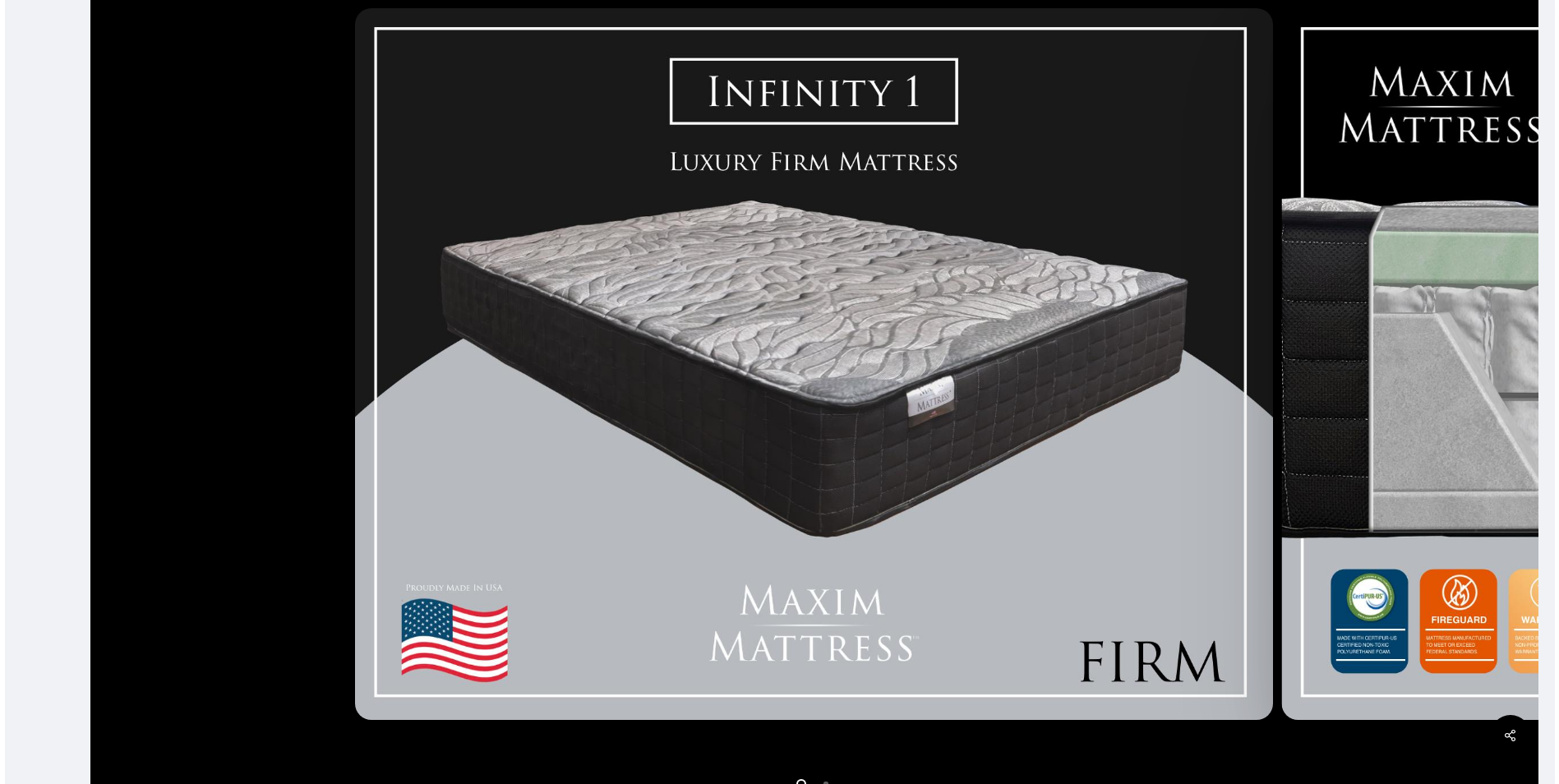
scroll to position [425, 0]
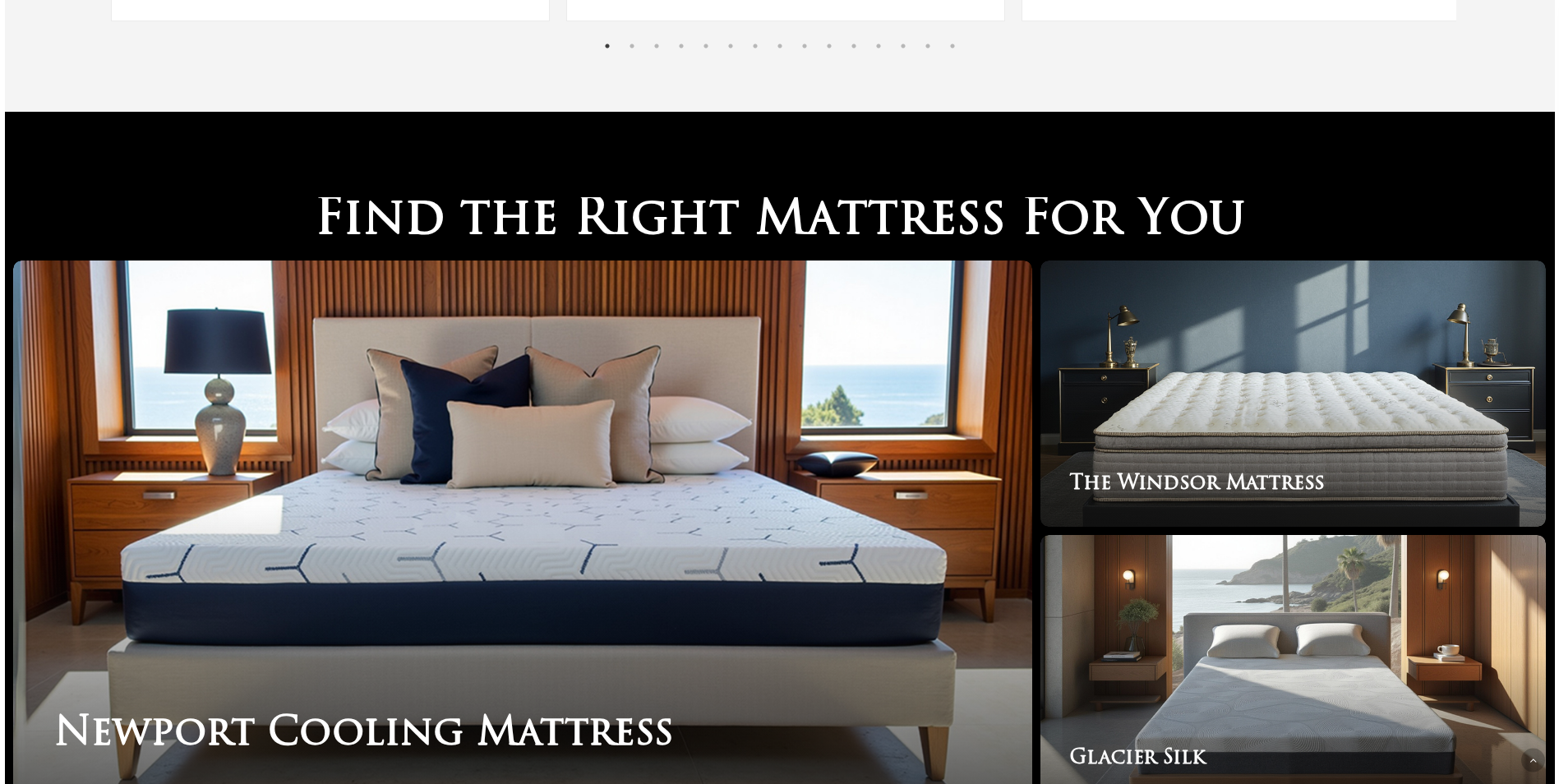
scroll to position [2793, 0]
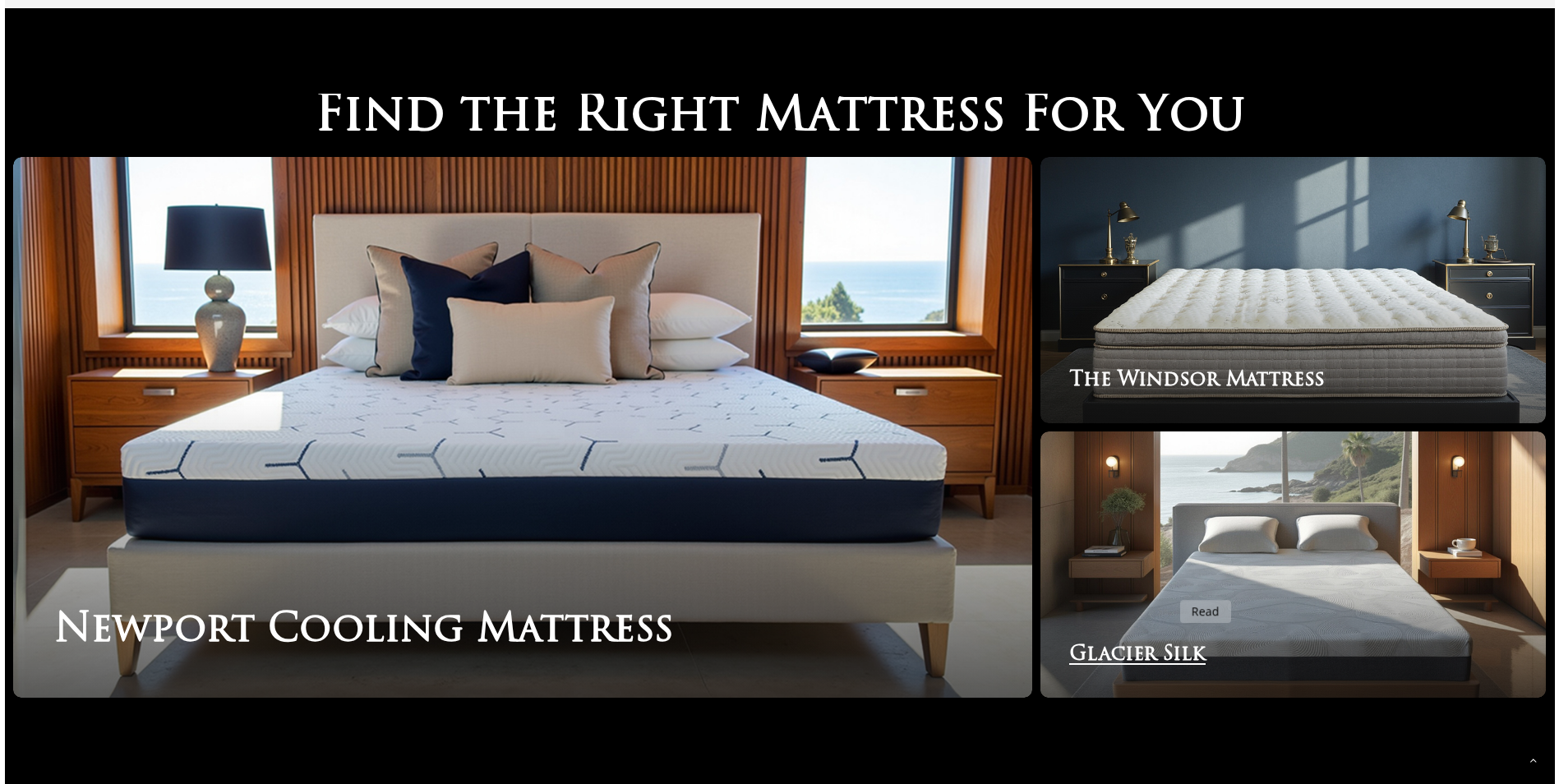
click at [1170, 590] on link "Glacier Silk" at bounding box center [1292, 565] width 505 height 266
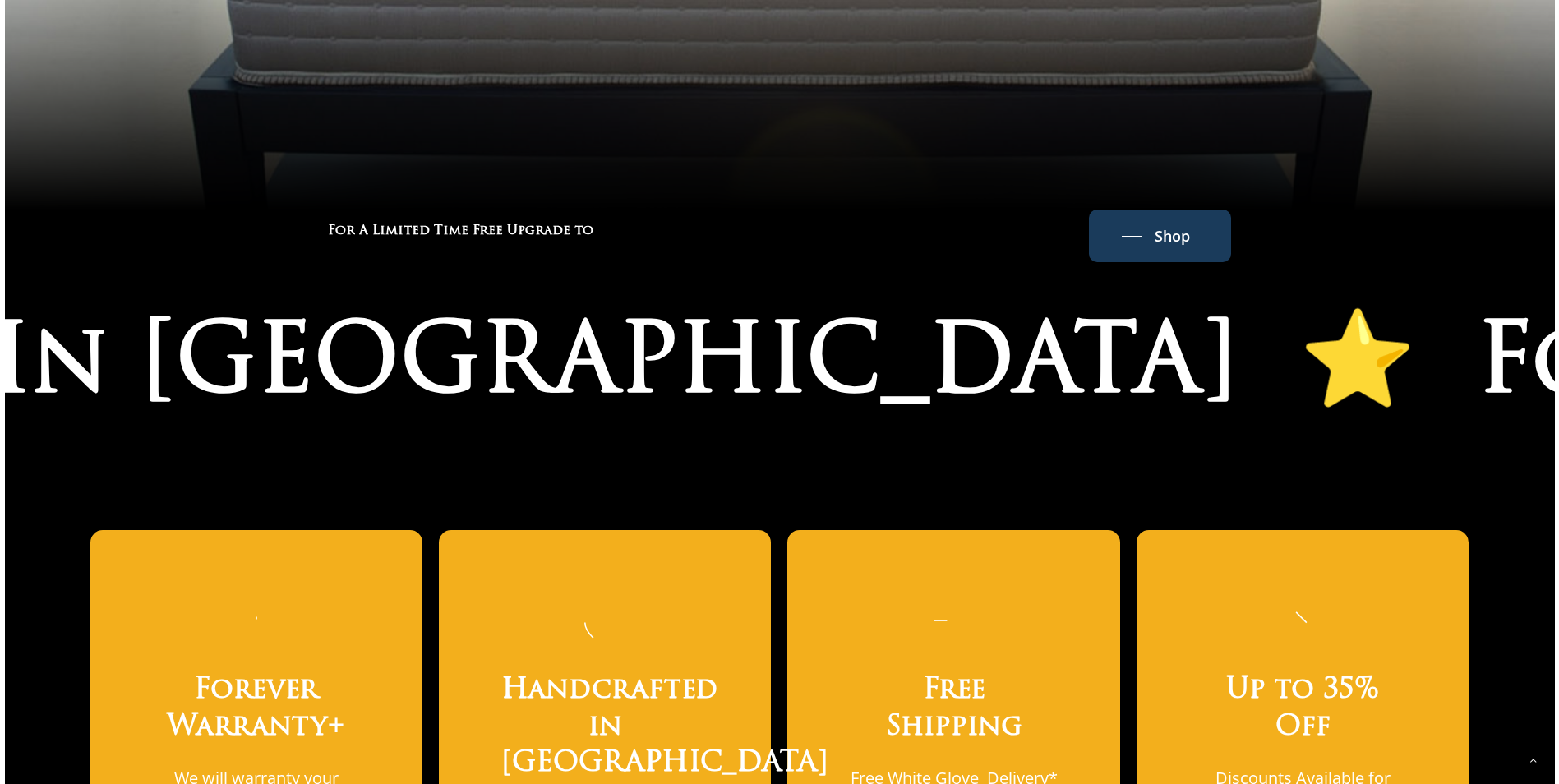
scroll to position [971, 0]
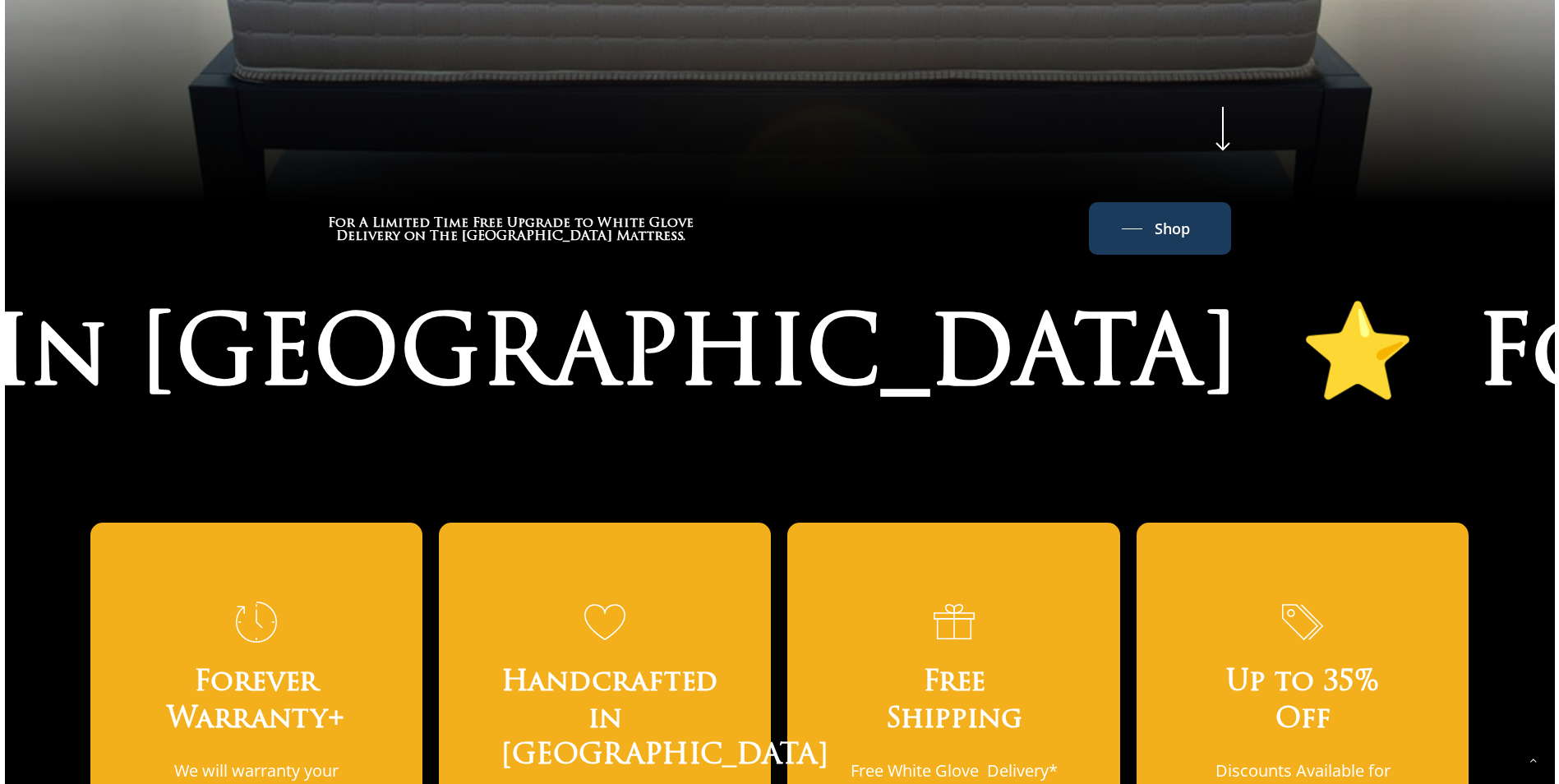
drag, startPoint x: 1566, startPoint y: 46, endPoint x: 1539, endPoint y: 163, distance: 120.1
click at [1173, 215] on span "Shop" at bounding box center [1177, 228] width 36 height 26
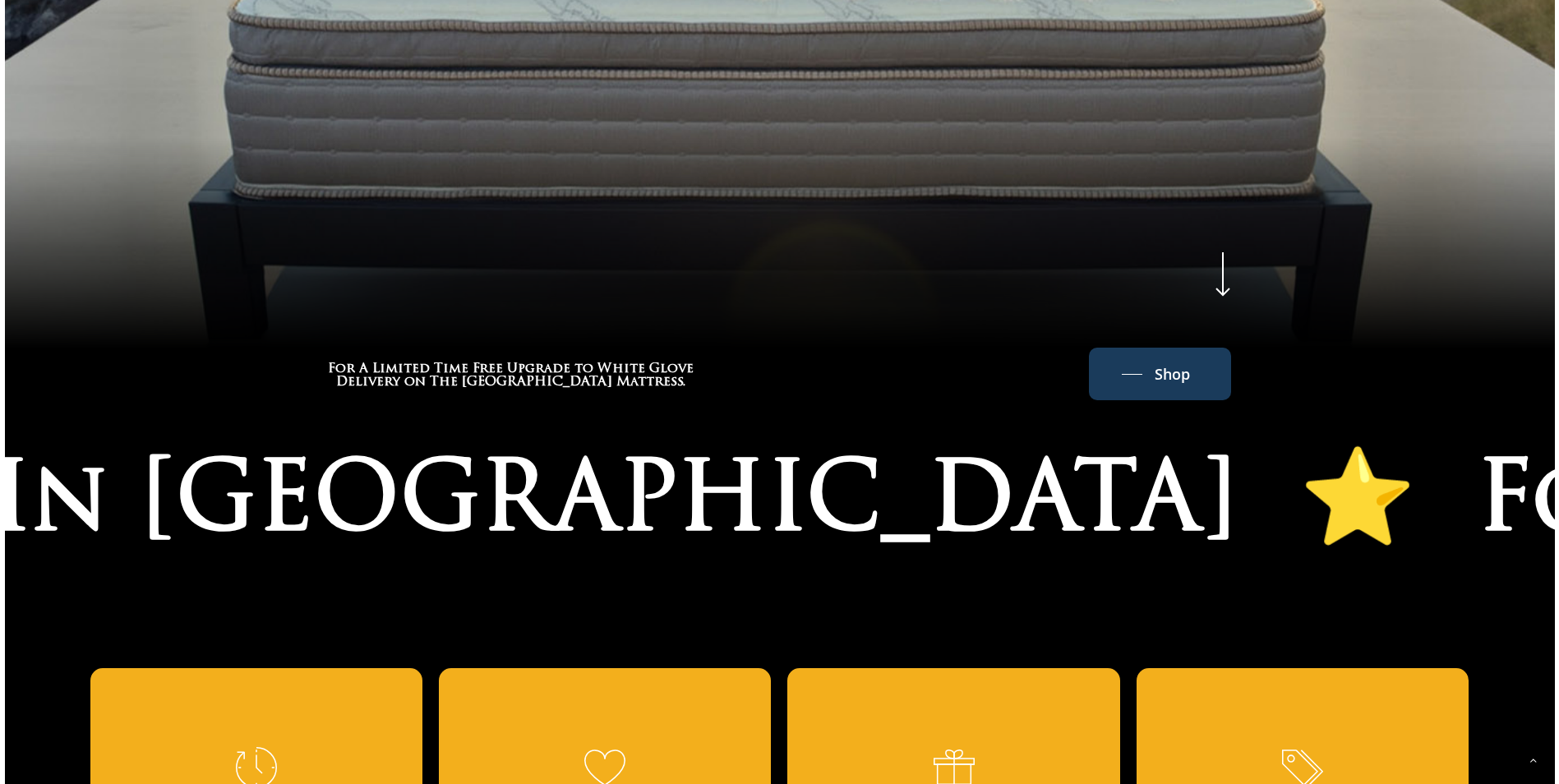
scroll to position [0, 0]
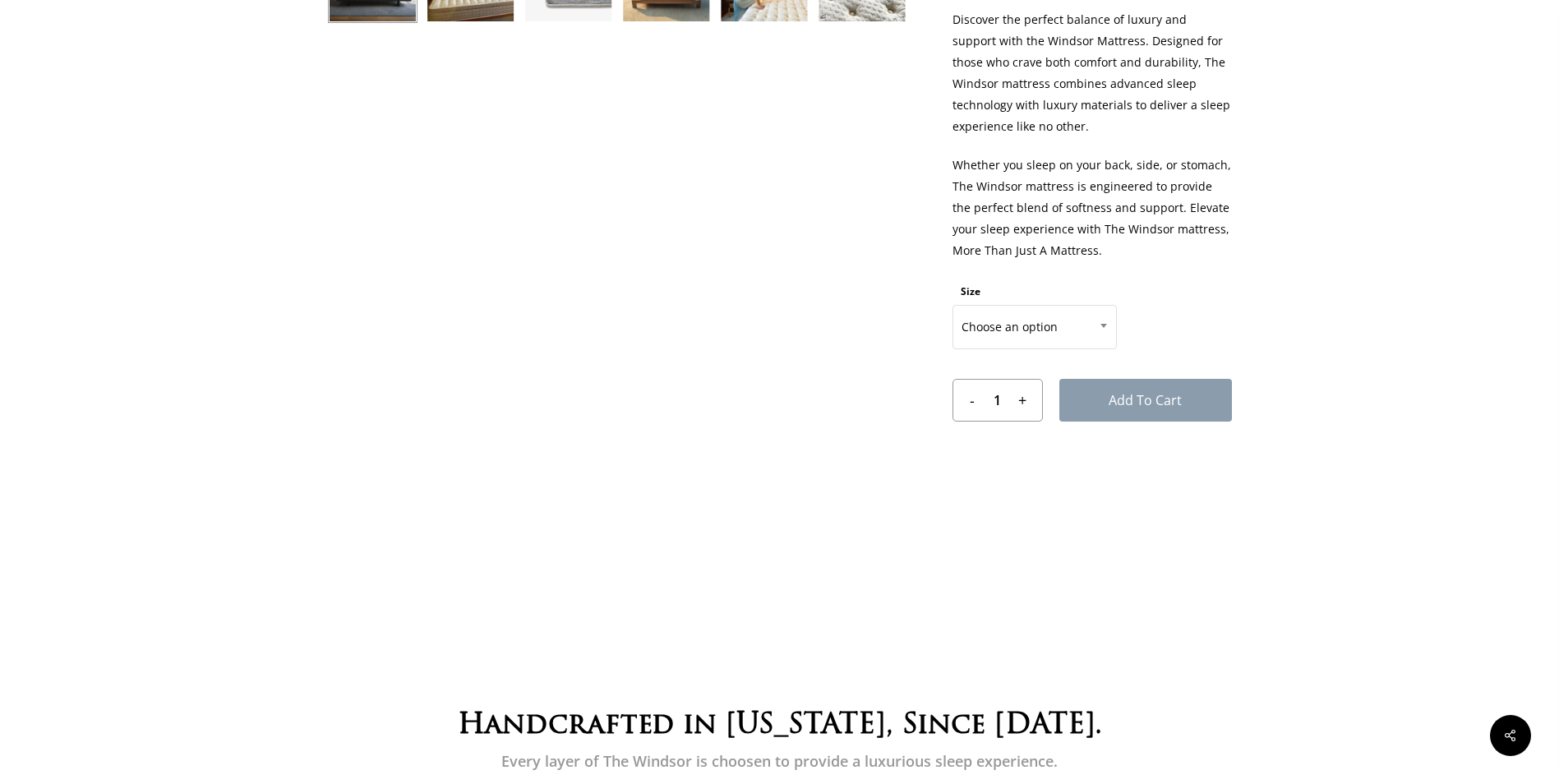
scroll to position [812, 0]
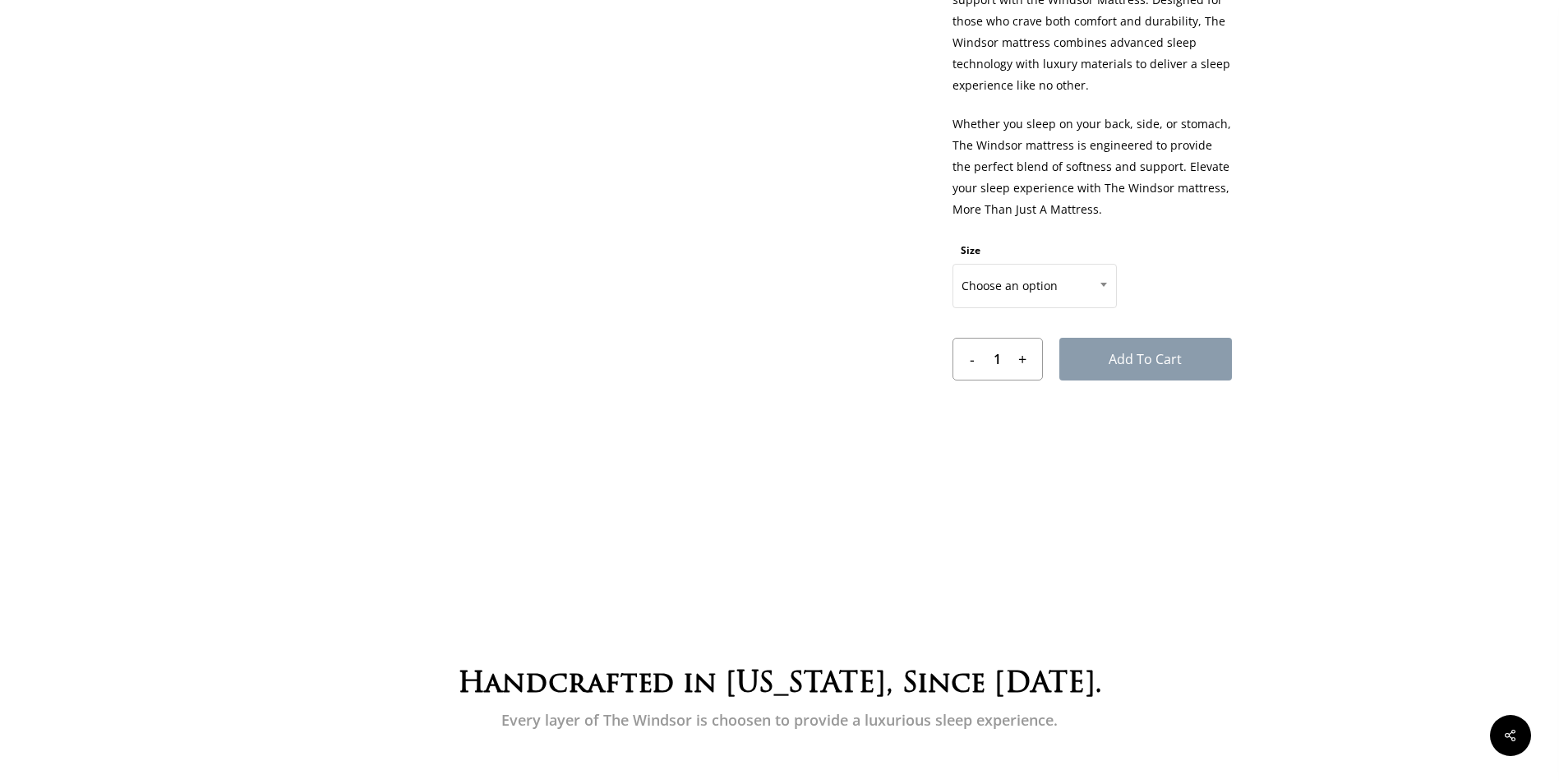
click at [1101, 280] on span at bounding box center [1103, 284] width 25 height 41
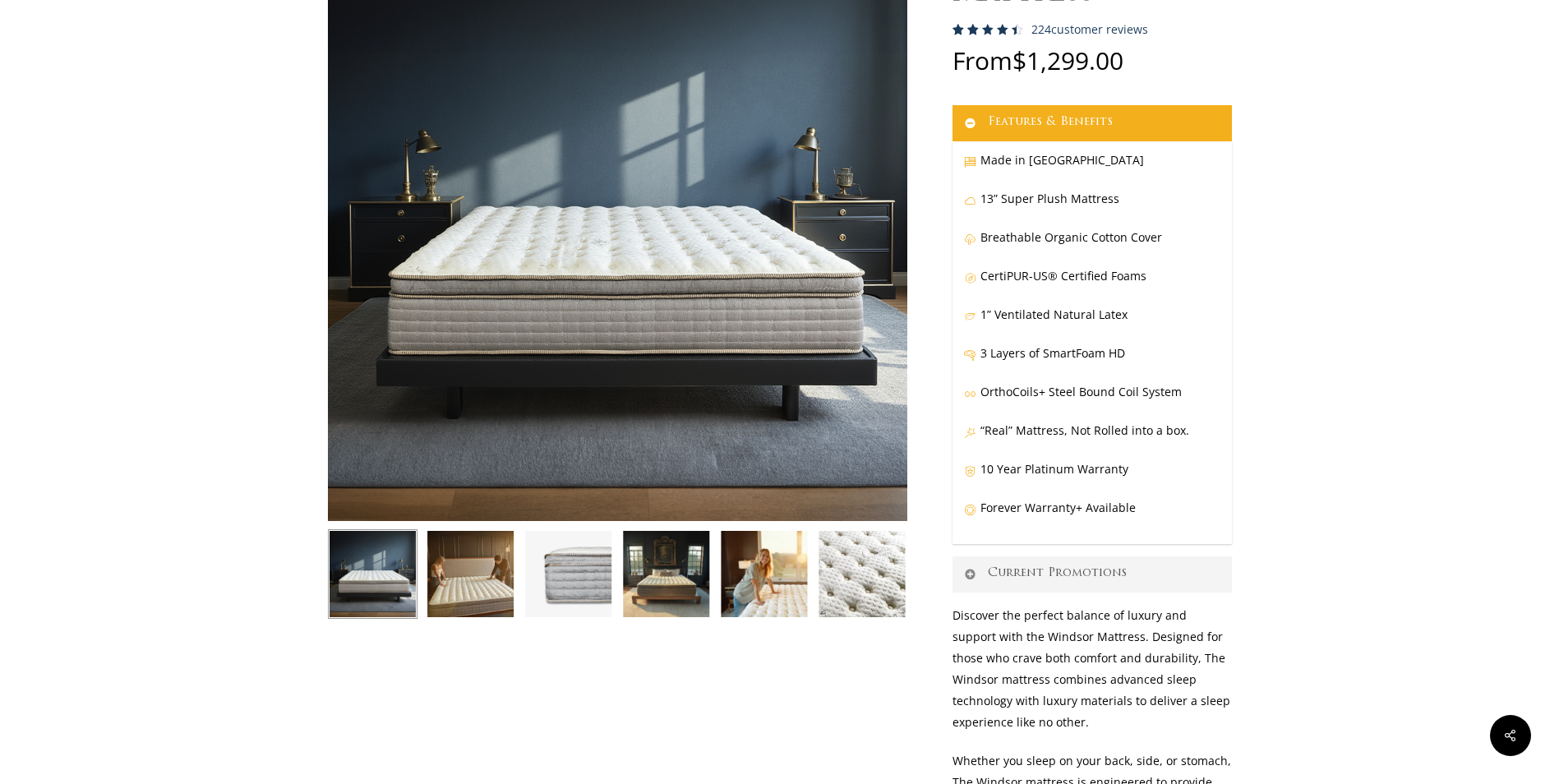
scroll to position [0, 0]
